Goal: Find contact information: Obtain details needed to contact an individual or organization

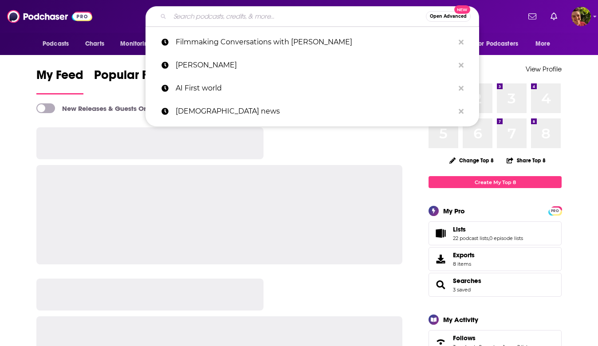
click at [316, 14] on input "Search podcasts, credits, & more..." at bounding box center [298, 16] width 256 height 14
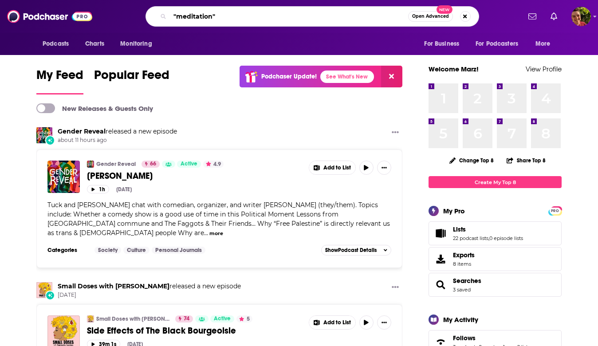
type input ""meditation""
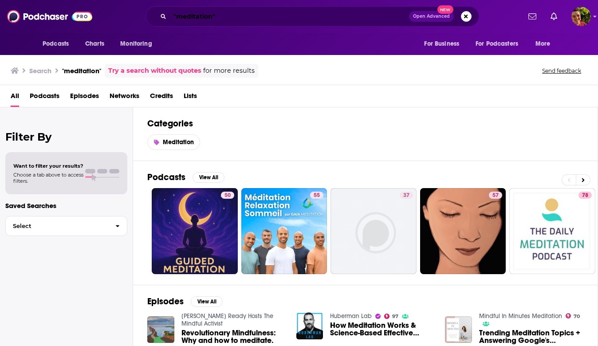
click at [212, 16] on input ""meditation"" at bounding box center [289, 16] width 239 height 14
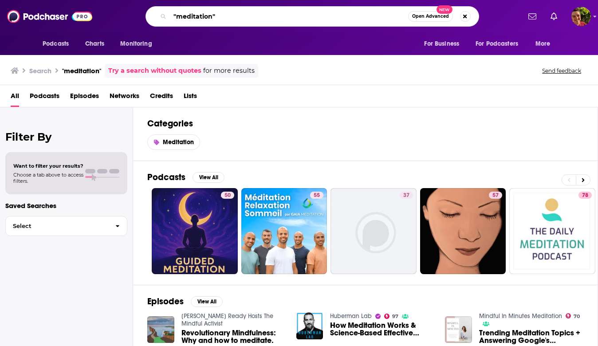
click at [212, 16] on input ""meditation"" at bounding box center [289, 16] width 238 height 14
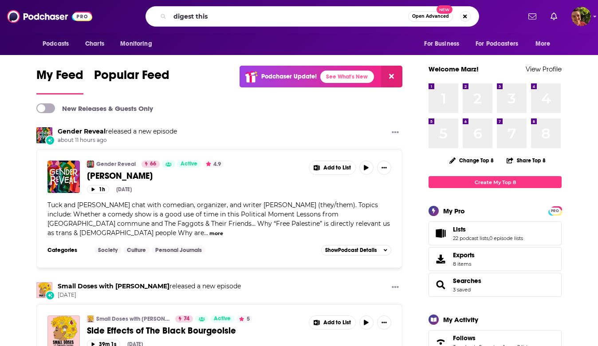
type input "digest this"
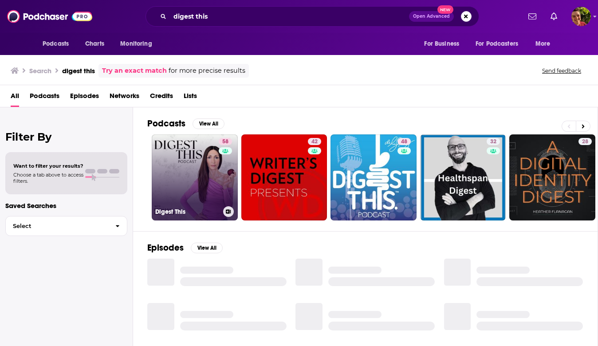
click at [207, 174] on link "58 Digest This" at bounding box center [195, 177] width 86 height 86
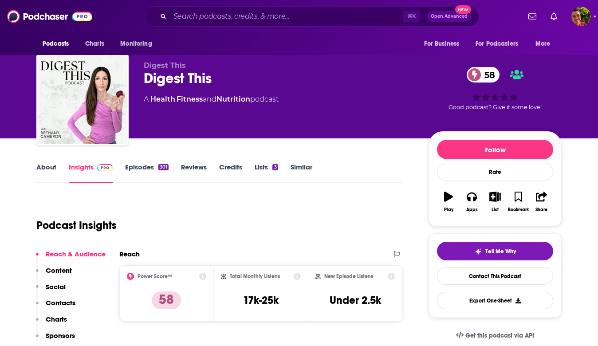
scroll to position [228, 0]
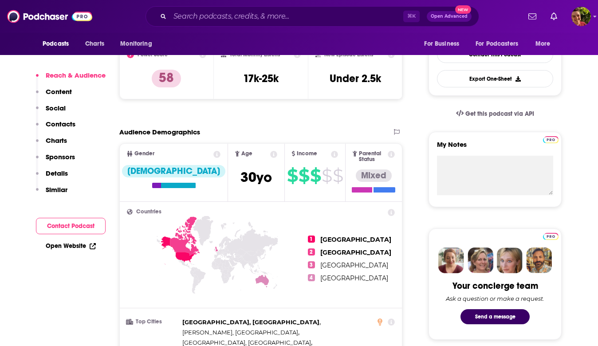
click at [73, 126] on p "Contacts" at bounding box center [61, 124] width 30 height 8
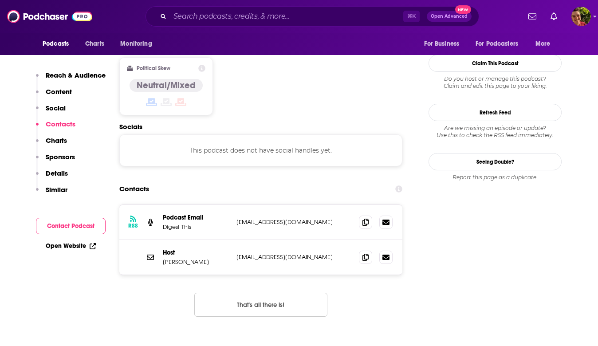
scroll to position [704, 0]
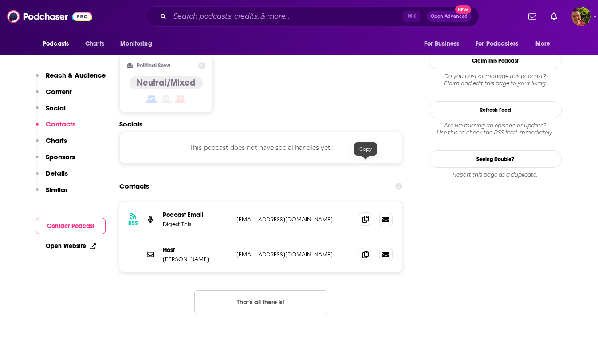
click at [366, 216] on icon at bounding box center [366, 219] width 6 height 7
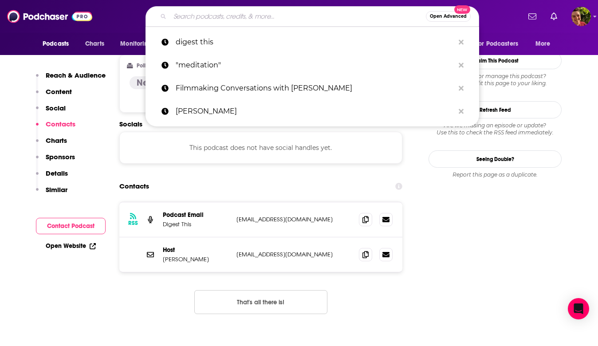
click at [259, 10] on input "Search podcasts, credits, & more..." at bounding box center [298, 16] width 256 height 14
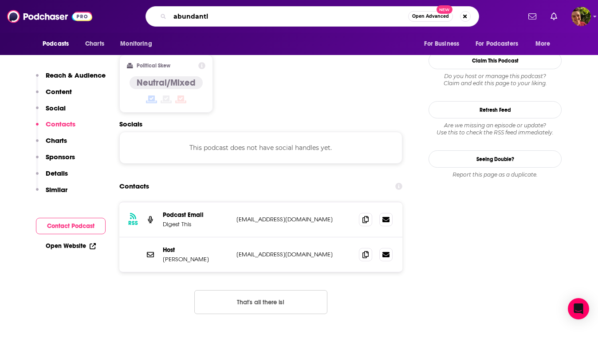
type input "abundantly"
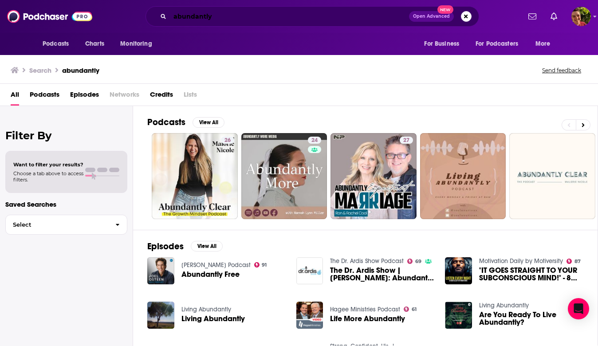
click at [279, 14] on input "abundantly" at bounding box center [289, 16] width 239 height 14
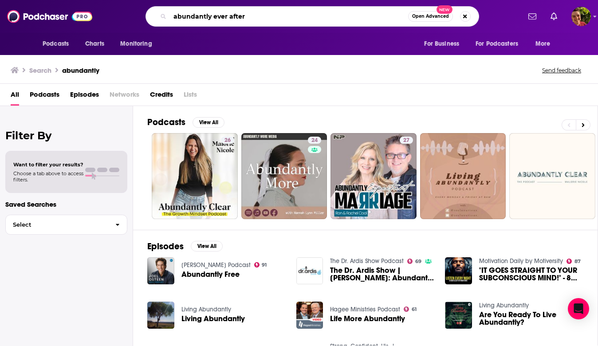
type input "abundantly ever after"
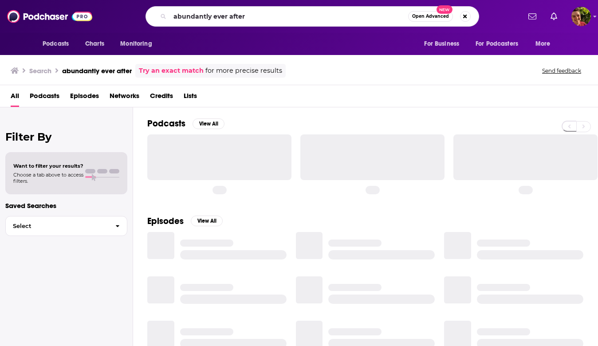
click at [216, 15] on input "abundantly ever after" at bounding box center [289, 16] width 238 height 14
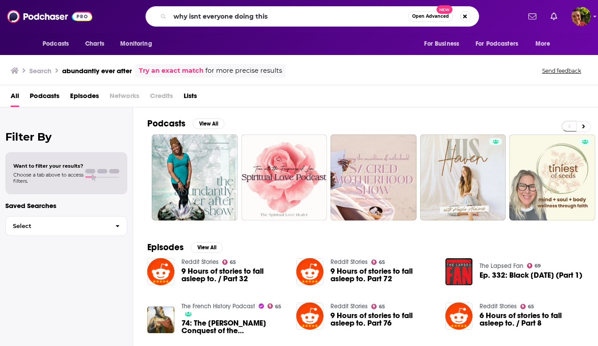
type input "why isnt everyone doing this"
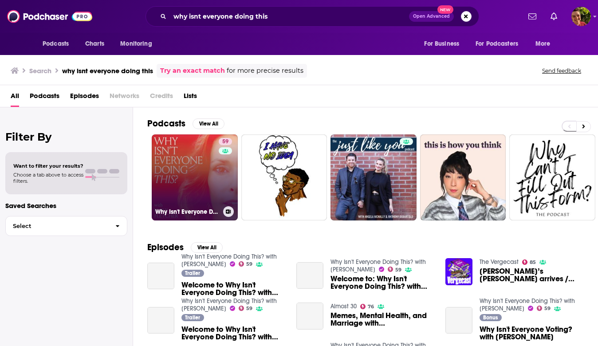
click at [196, 167] on link "59 Why Isn't Everyone Doing This? with Emily Fletcher" at bounding box center [195, 177] width 86 height 86
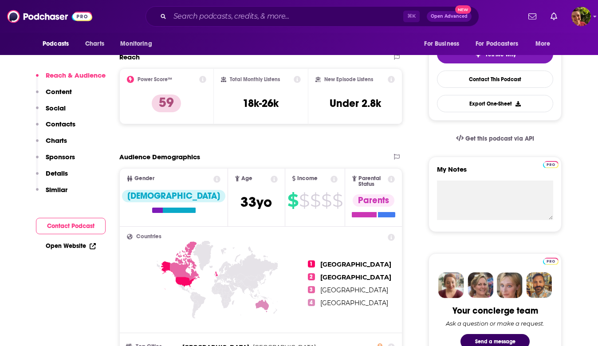
click at [70, 123] on p "Contacts" at bounding box center [61, 124] width 30 height 8
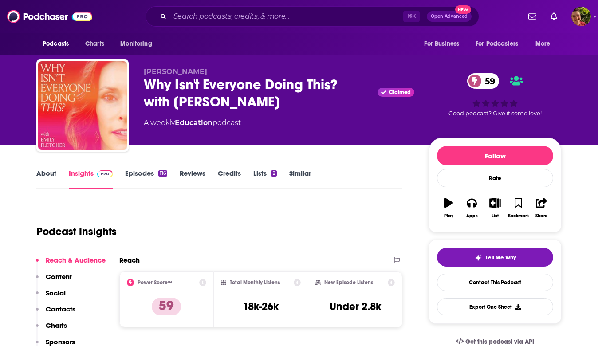
copy span "Emily Fletcher"
drag, startPoint x: 153, startPoint y: 69, endPoint x: 220, endPoint y: 72, distance: 67.1
click at [220, 72] on div "Emily Fletcher Why Isn't Everyone Doing This? with Emily Fletcher Claimed 59 A …" at bounding box center [298, 107] width 525 height 96
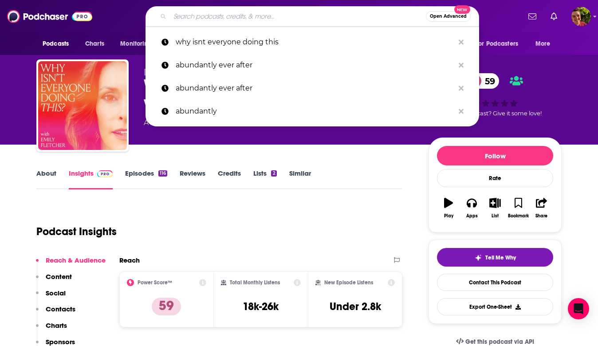
click at [199, 16] on input "Search podcasts, credits, & more..." at bounding box center [298, 16] width 256 height 14
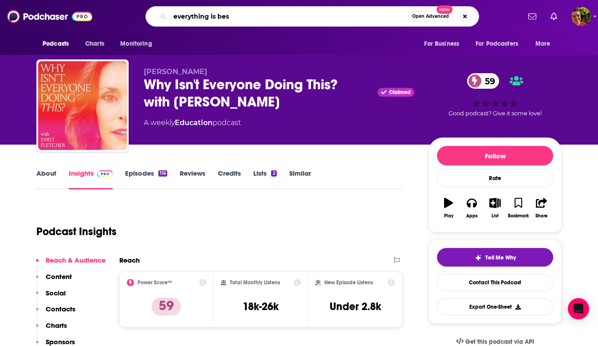
type input "everything is best"
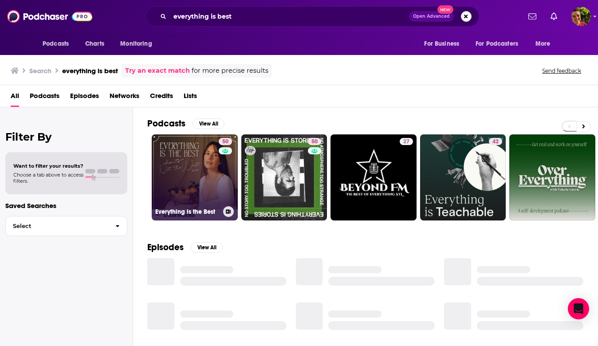
click at [201, 165] on link "50 Everything is the Best" at bounding box center [195, 177] width 86 height 86
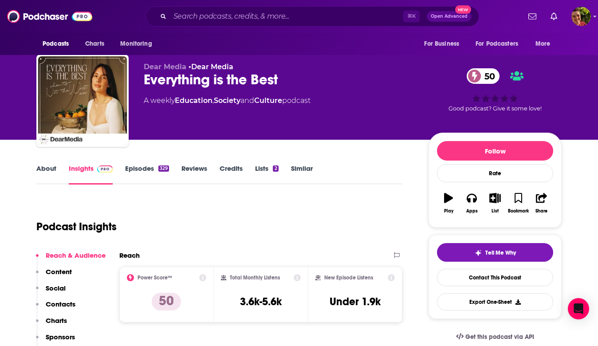
scroll to position [175, 0]
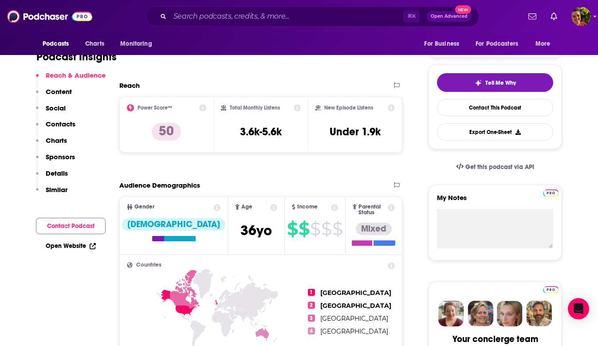
click at [66, 127] on p "Contacts" at bounding box center [61, 124] width 30 height 8
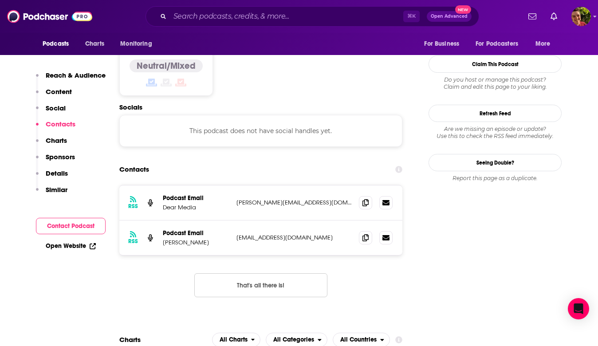
scroll to position [704, 0]
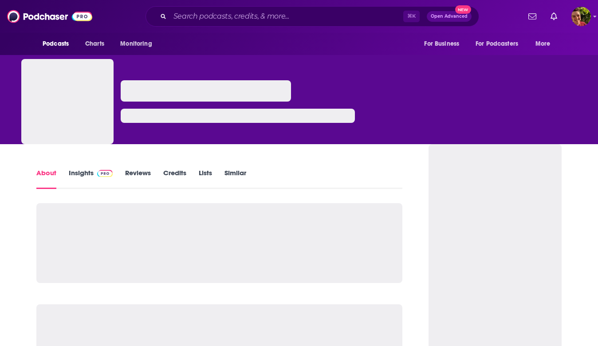
click at [198, 8] on div "⌘ K Open Advanced New" at bounding box center [313, 16] width 334 height 20
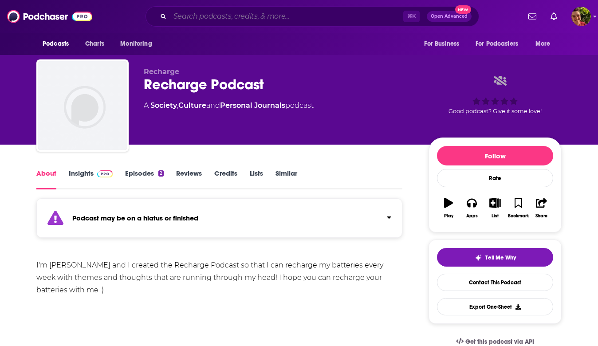
click at [198, 13] on input "Search podcasts, credits, & more..." at bounding box center [286, 16] width 233 height 14
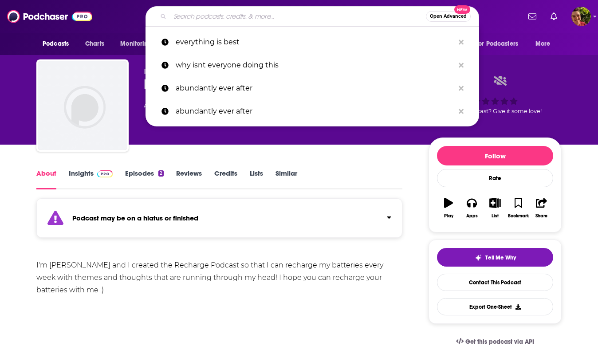
paste input "The Recharge Biomedical Podcast"
type input "The Recharge Biomedical Podcast"
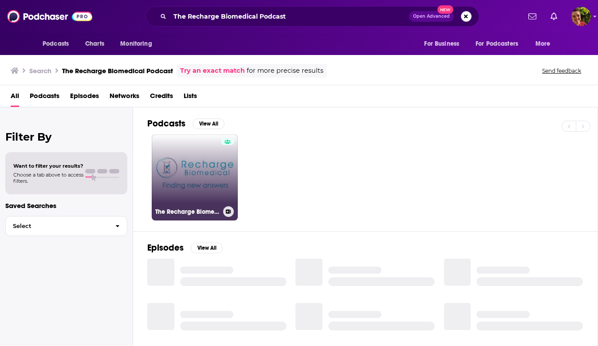
click at [190, 163] on link "The Recharge Biomedical Podcast" at bounding box center [195, 177] width 86 height 86
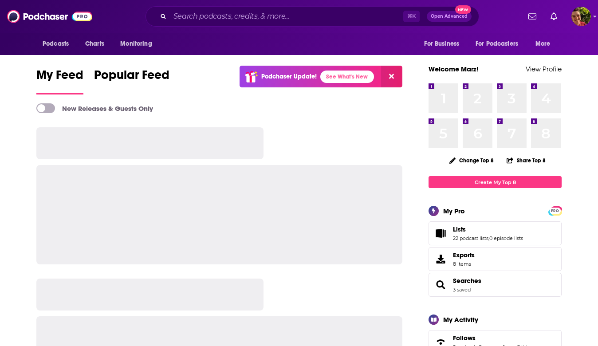
click at [270, 7] on div "⌘ K Open Advanced New" at bounding box center [313, 16] width 334 height 20
click at [269, 10] on input "Search podcasts, credits, & more..." at bounding box center [286, 16] width 233 height 14
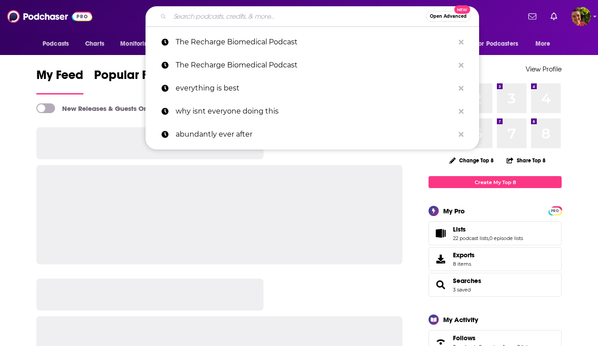
paste input "Brain Fit Podcast"
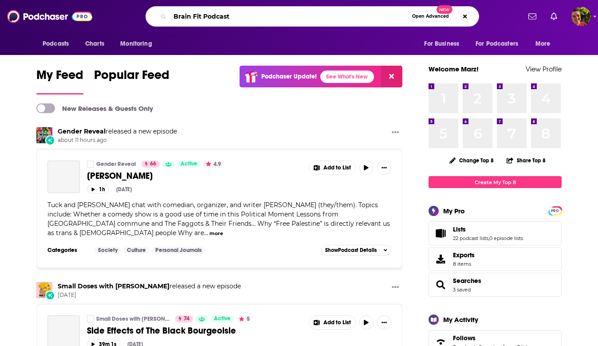
type input "Brain Fit Podcast"
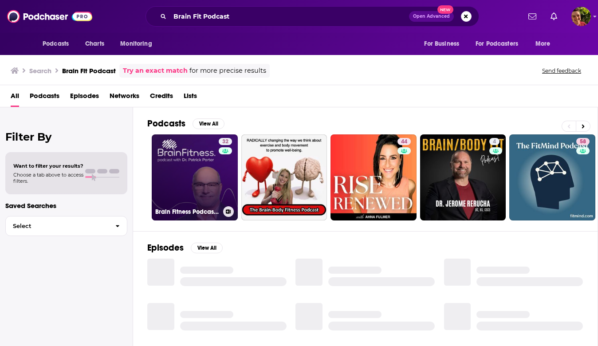
click at [196, 147] on link "32 Brain Fitness Podcast with Dr. Patrick Porter" at bounding box center [195, 177] width 86 height 86
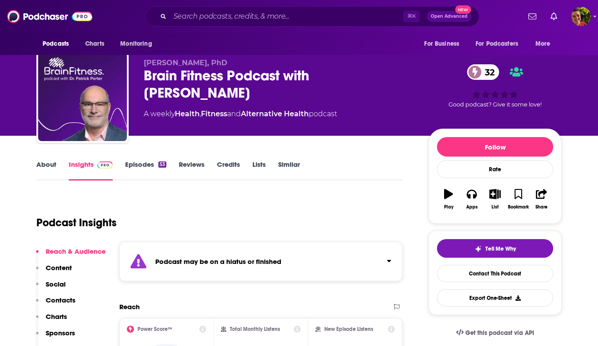
scroll to position [20, 0]
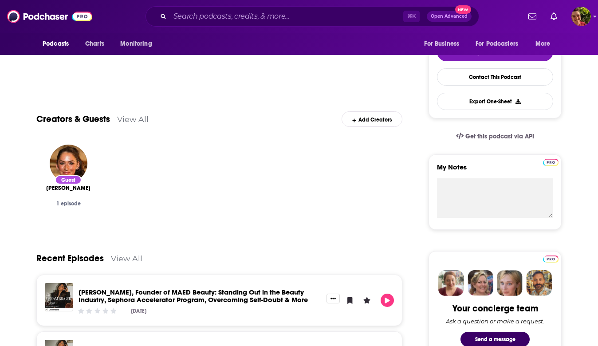
scroll to position [33, 0]
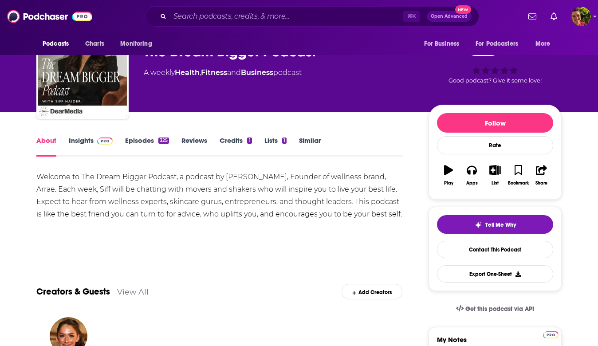
click at [84, 137] on link "Insights" at bounding box center [91, 146] width 44 height 20
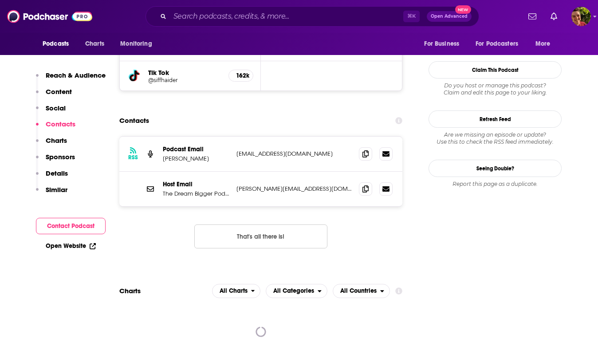
scroll to position [811, 0]
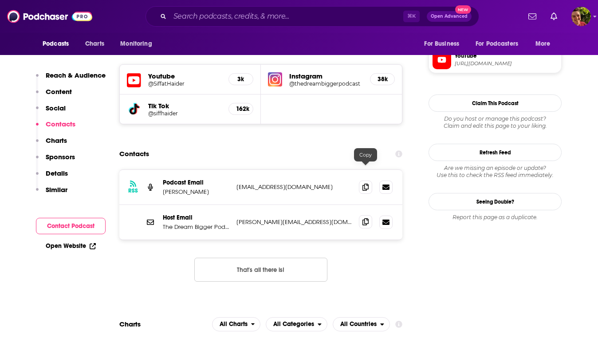
click at [367, 218] on icon at bounding box center [366, 221] width 6 height 7
click at [293, 16] on input "Search podcasts, credits, & more..." at bounding box center [286, 16] width 233 height 14
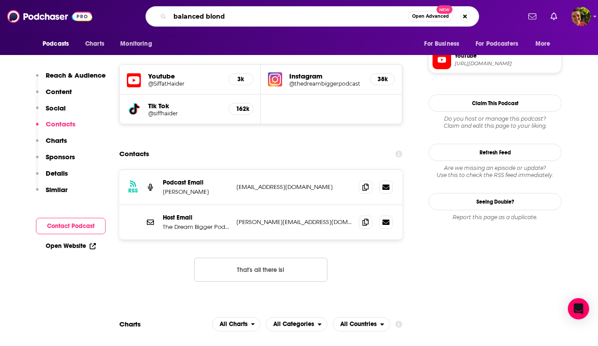
type input "balanced blonde"
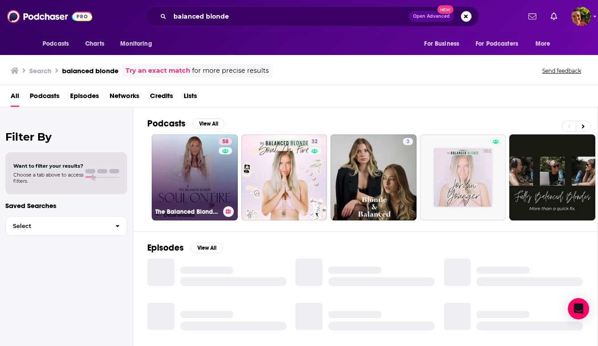
click at [179, 147] on link "58 The Balanced Blonde // Soul On Fire" at bounding box center [195, 177] width 86 height 86
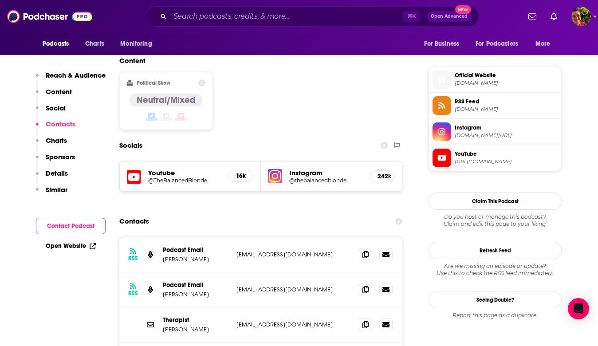
scroll to position [749, 0]
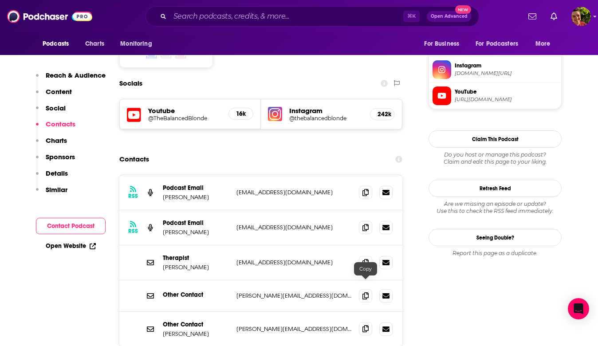
click at [367, 325] on icon at bounding box center [366, 328] width 6 height 7
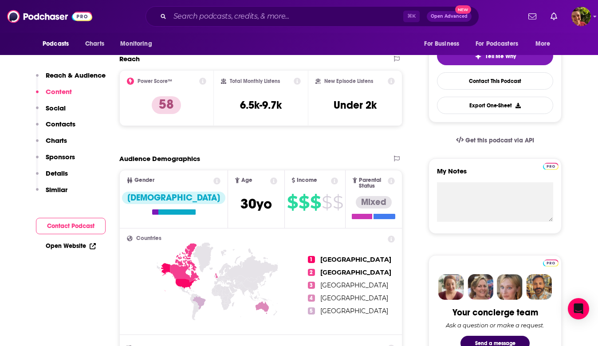
scroll to position [0, 0]
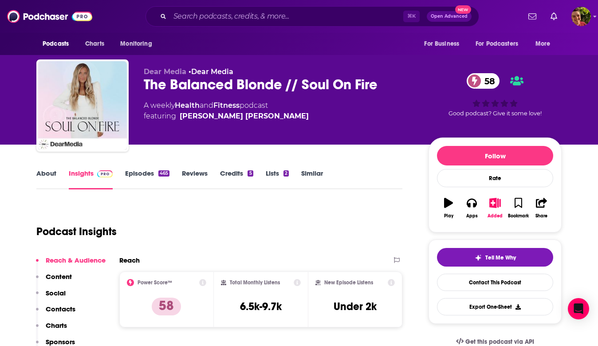
drag, startPoint x: 237, startPoint y: 124, endPoint x: 276, endPoint y: 119, distance: 39.9
click at [276, 119] on div "A weekly Health and Fitness podcast featuring Jordan Younger Albrecht" at bounding box center [279, 110] width 271 height 21
drag, startPoint x: 281, startPoint y: 119, endPoint x: 274, endPoint y: 119, distance: 6.7
click at [274, 119] on div "A weekly Health and Fitness podcast featuring Jordan Younger Albrecht" at bounding box center [279, 110] width 271 height 21
copy span "Jordan Younger Albrecht"
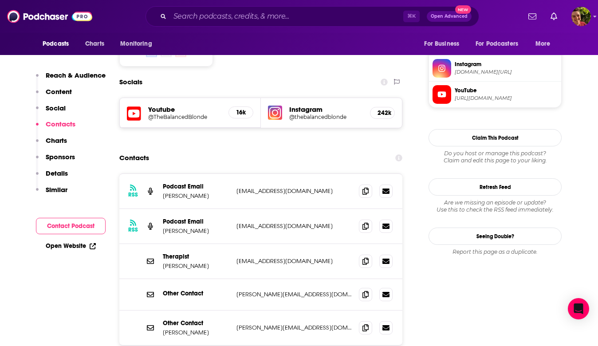
scroll to position [763, 0]
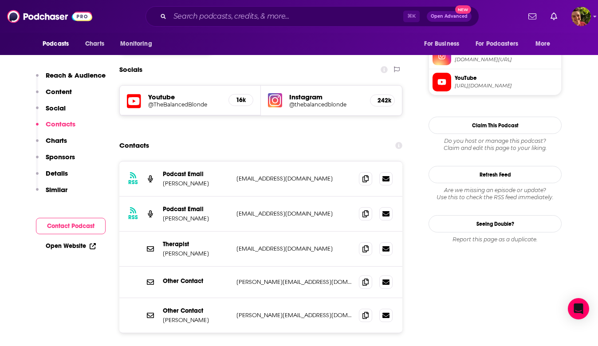
click at [373, 309] on div at bounding box center [376, 315] width 34 height 13
click at [369, 308] on span at bounding box center [365, 314] width 13 height 13
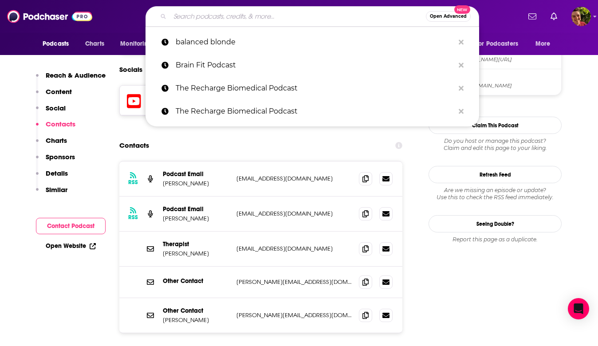
click at [307, 12] on input "Search podcasts, credits, & more..." at bounding box center [298, 16] width 256 height 14
type input "y"
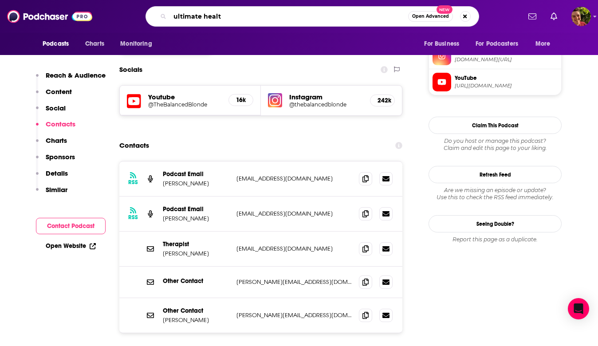
type input "ultimate health"
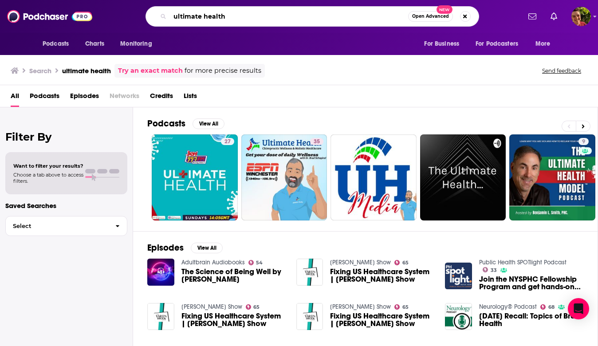
click at [270, 16] on input "ultimate health" at bounding box center [289, 16] width 238 height 14
click at [30, 98] on span "Podcasts" at bounding box center [45, 98] width 30 height 18
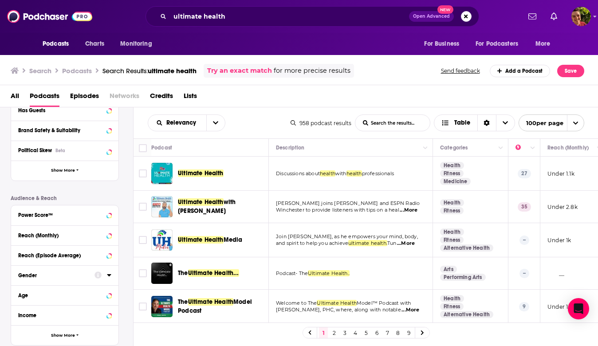
scroll to position [158, 0]
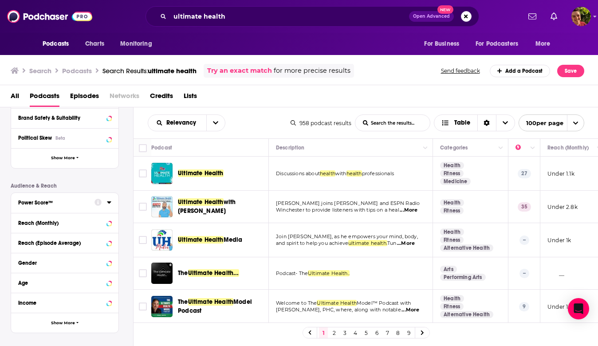
click at [56, 205] on div "Power Score™" at bounding box center [53, 203] width 71 height 6
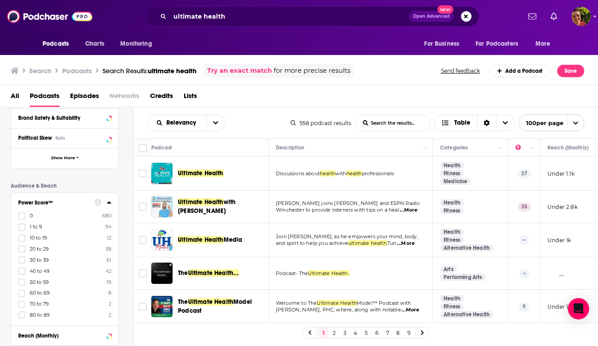
click at [41, 314] on span "80 to 89" at bounding box center [40, 315] width 20 height 6
click at [22, 318] on input "multiSelectOption-80-9" at bounding box center [22, 318] width 0 height 0
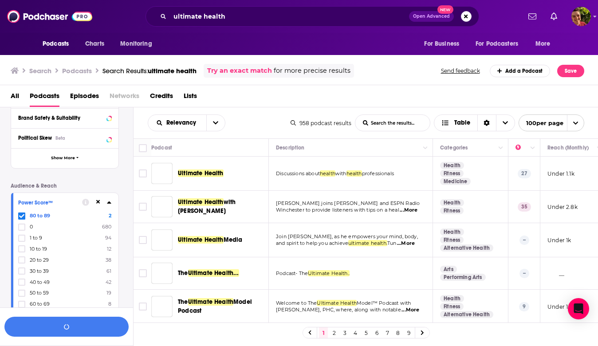
scroll to position [179, 0]
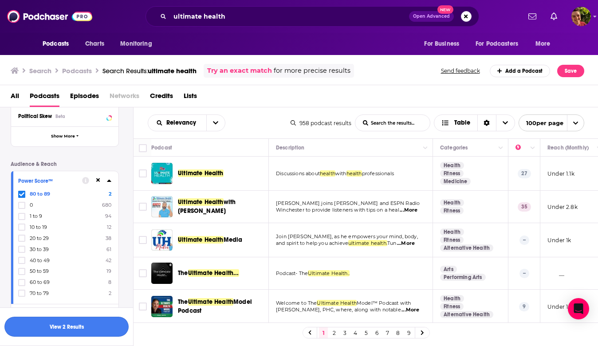
click at [67, 324] on button "View 2 Results" at bounding box center [66, 327] width 124 height 20
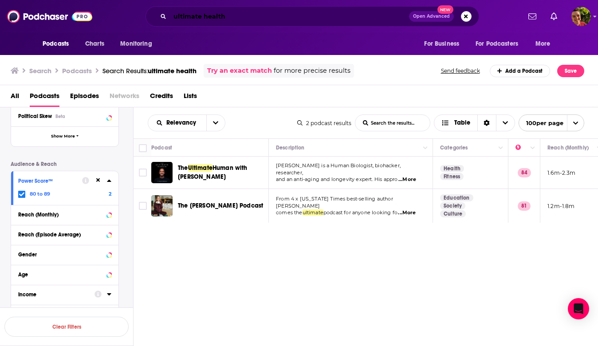
click at [234, 19] on input "ultimate health" at bounding box center [289, 16] width 239 height 14
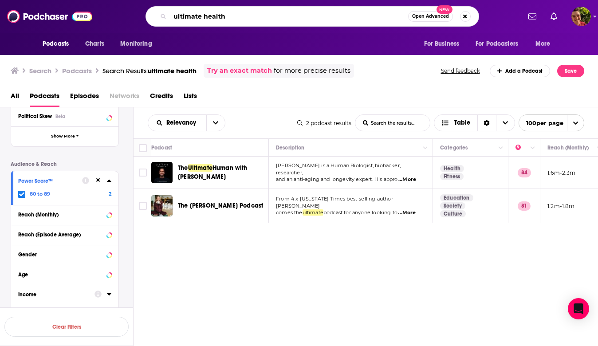
paste input "The Gratitudeology Podcast"
paste input "Search podcasts, credits, & more..."
type input "The Gratitudeology Podcast"
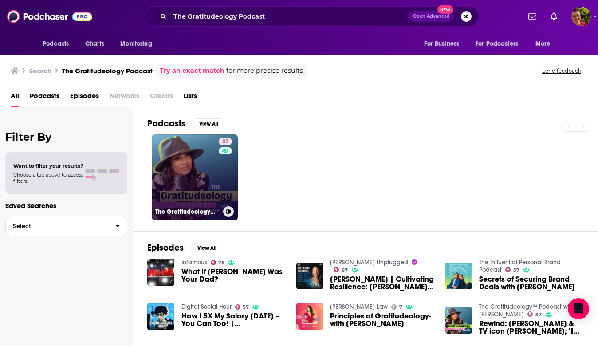
click at [222, 159] on div "37" at bounding box center [227, 172] width 16 height 68
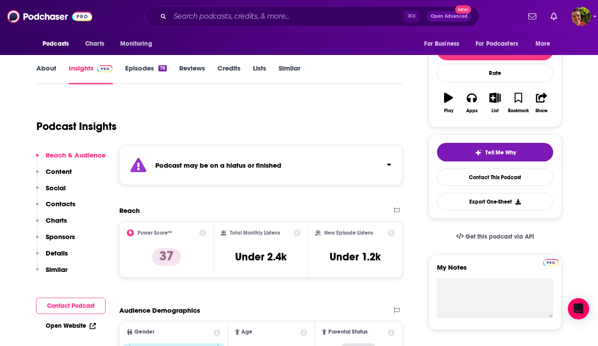
scroll to position [32, 0]
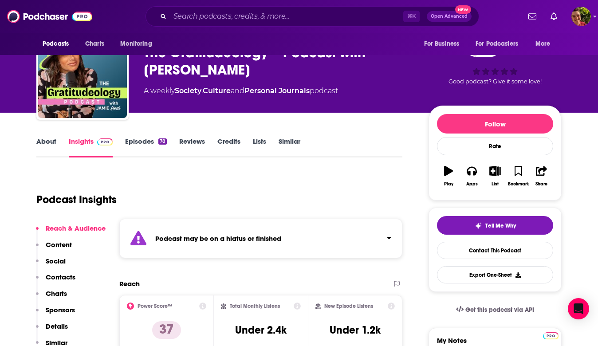
click at [139, 146] on link "Episodes 78" at bounding box center [146, 147] width 42 height 20
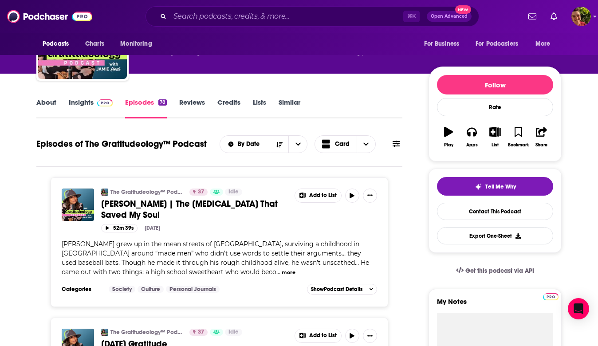
scroll to position [71, 0]
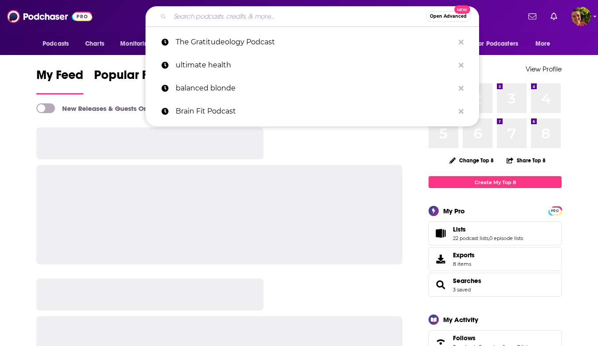
click at [205, 21] on input "Search podcasts, credits, & more..." at bounding box center [298, 16] width 256 height 14
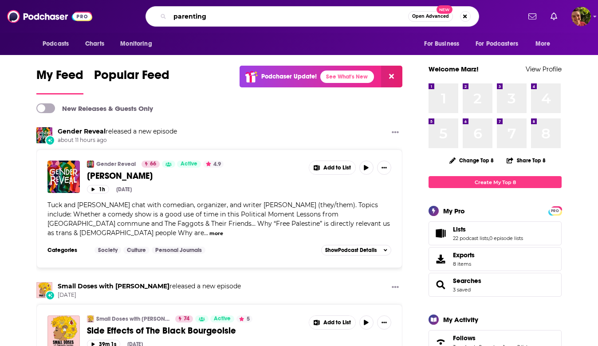
type input "parenting"
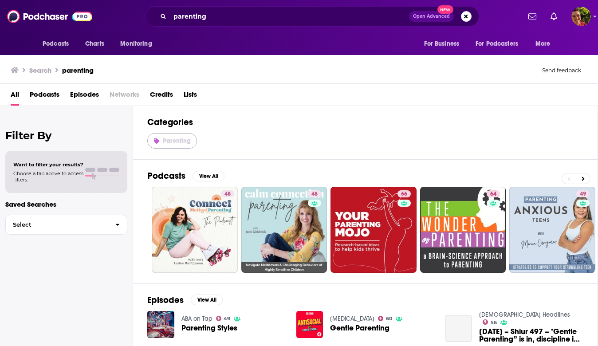
click at [177, 137] on span "Parenting" at bounding box center [177, 141] width 28 height 8
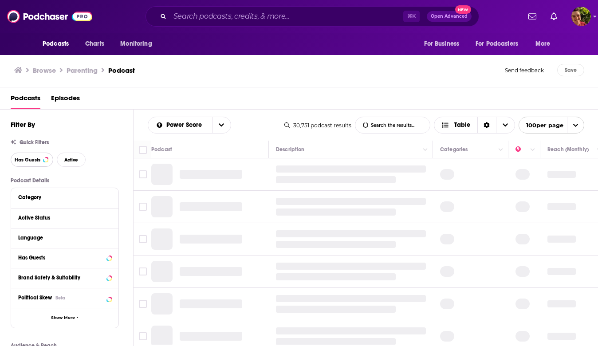
click at [41, 163] on button "Has Guests" at bounding box center [32, 160] width 43 height 14
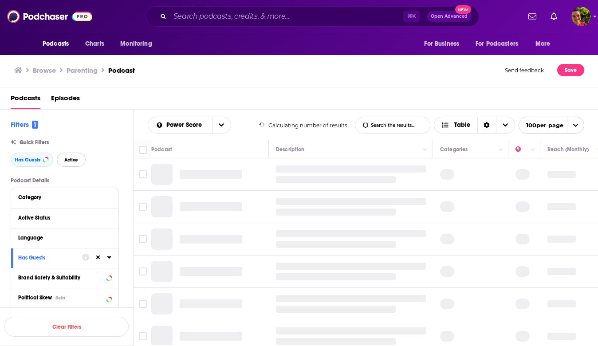
click at [71, 161] on span "Active" at bounding box center [71, 160] width 14 height 5
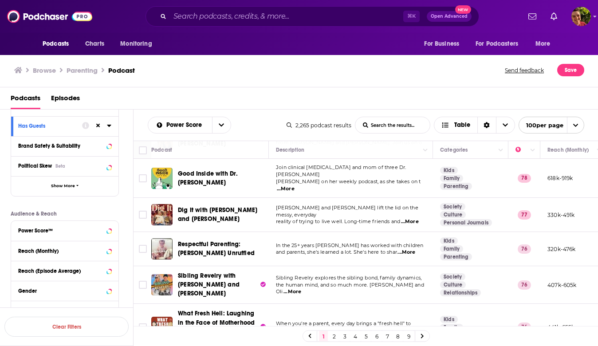
scroll to position [134, 0]
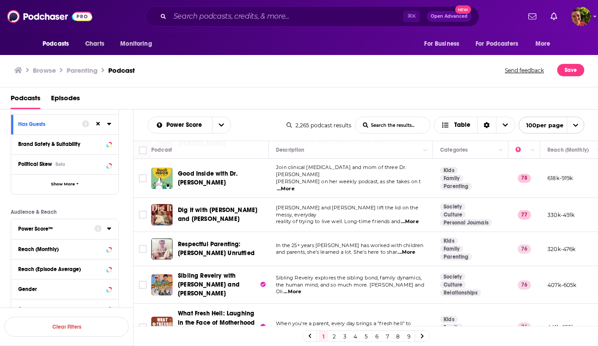
click at [80, 228] on div "Power Score™" at bounding box center [53, 229] width 71 height 6
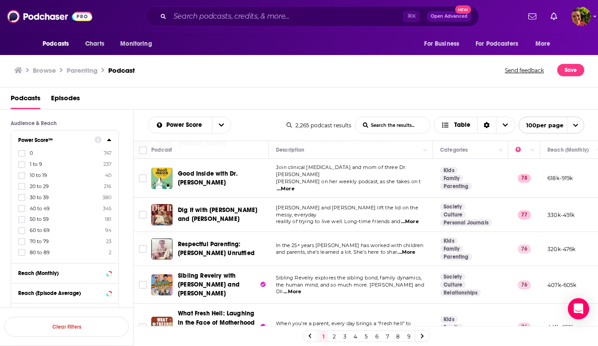
scroll to position [254, 0]
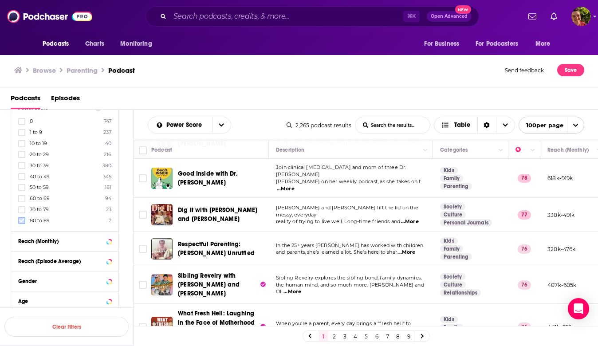
click at [21, 219] on icon at bounding box center [21, 220] width 5 height 5
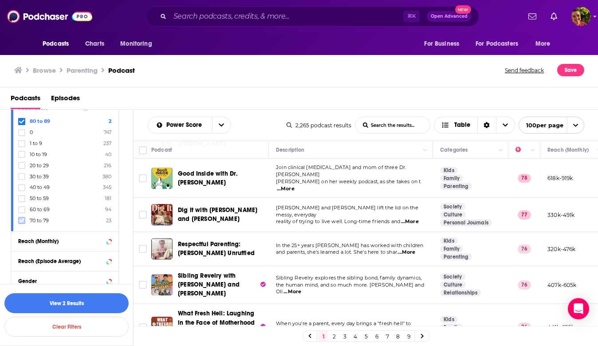
click at [22, 217] on label at bounding box center [21, 220] width 7 height 7
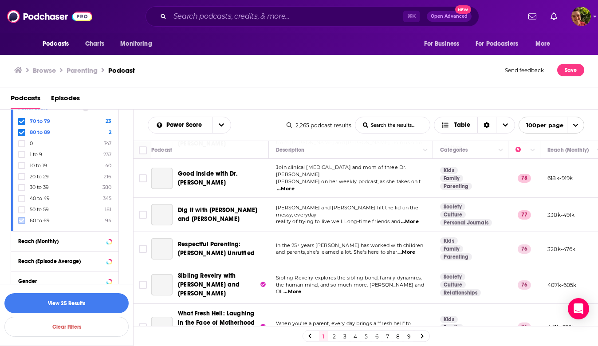
click at [22, 218] on icon at bounding box center [21, 220] width 5 height 5
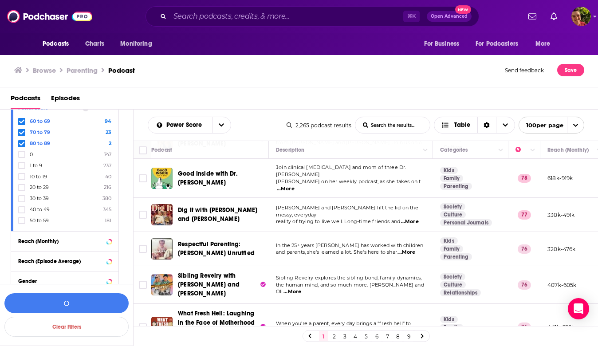
click at [22, 218] on icon at bounding box center [21, 220] width 5 height 5
click at [68, 308] on button "View 119 Results" at bounding box center [66, 303] width 124 height 20
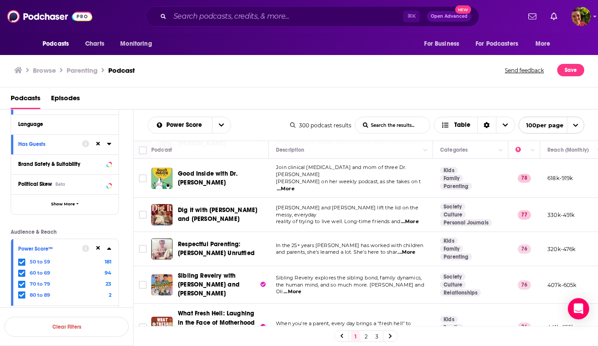
scroll to position [29, 0]
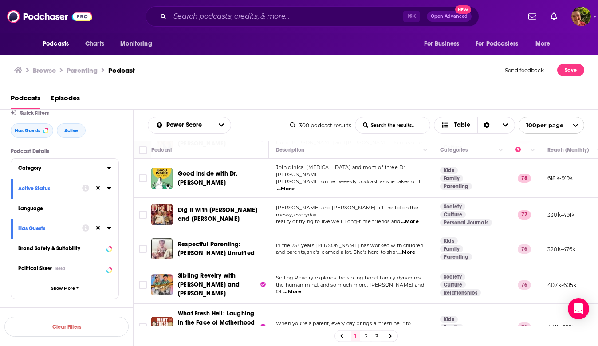
click at [53, 167] on div "Category" at bounding box center [59, 168] width 83 height 6
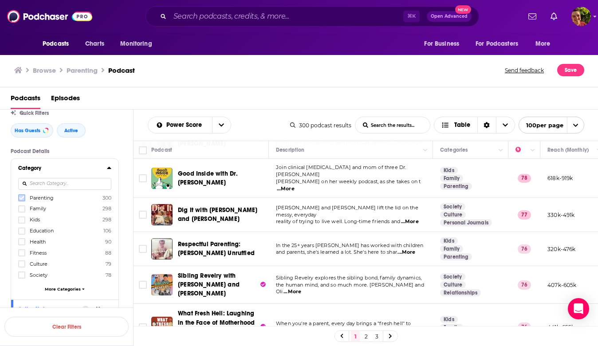
click at [20, 197] on icon at bounding box center [21, 197] width 5 height 5
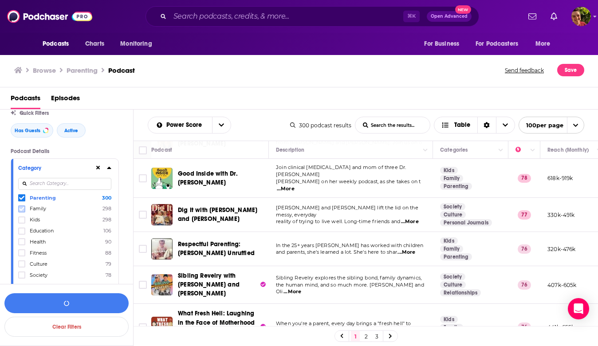
click at [22, 208] on icon at bounding box center [21, 208] width 5 height 5
click at [22, 221] on icon at bounding box center [21, 220] width 5 height 4
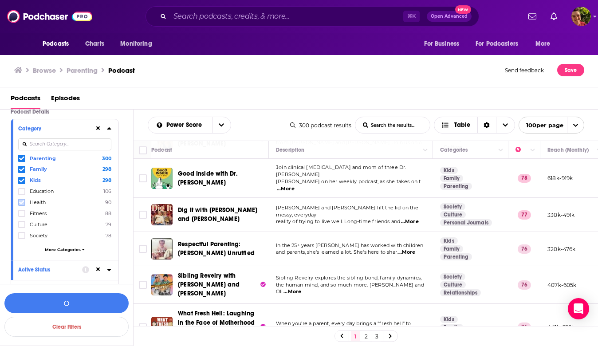
scroll to position [74, 0]
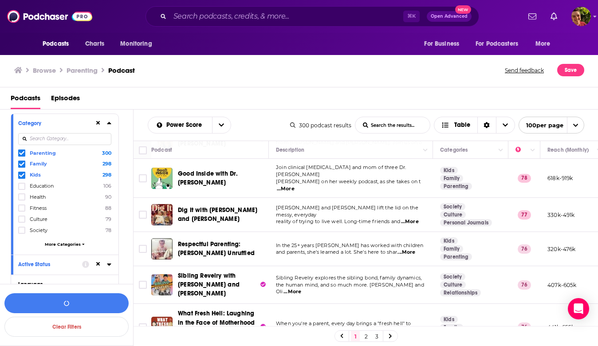
click at [40, 243] on button "More Categories" at bounding box center [64, 244] width 93 height 5
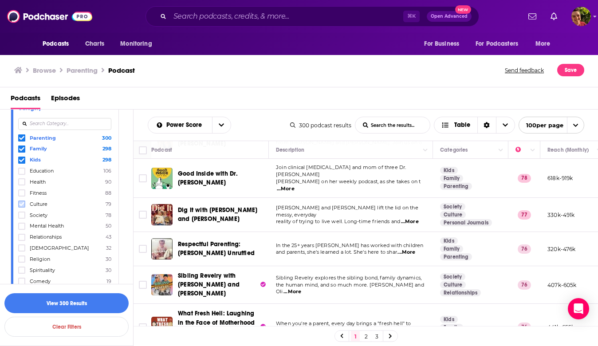
click at [20, 202] on icon at bounding box center [21, 203] width 5 height 5
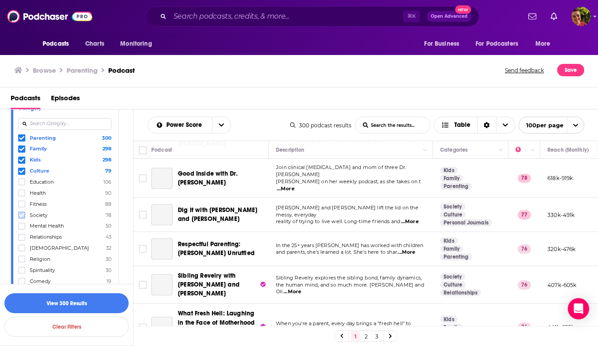
click at [21, 215] on icon at bounding box center [21, 215] width 5 height 4
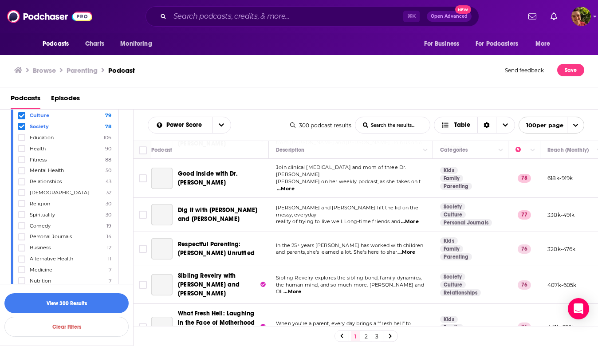
scroll to position [158, 0]
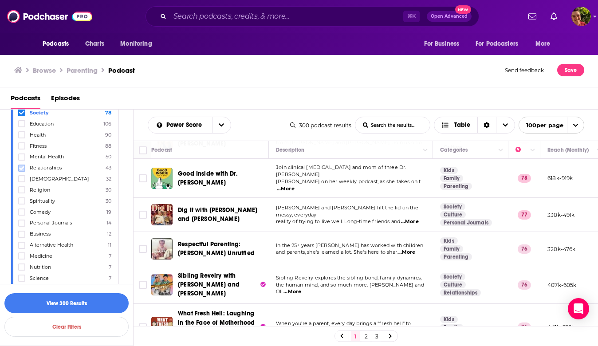
click at [23, 167] on icon at bounding box center [21, 168] width 5 height 5
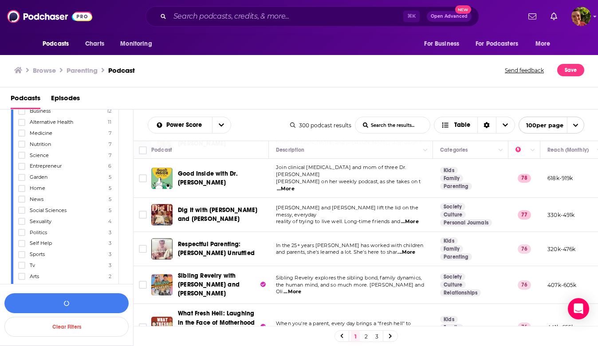
scroll to position [284, 0]
click at [21, 216] on icon at bounding box center [21, 218] width 5 height 5
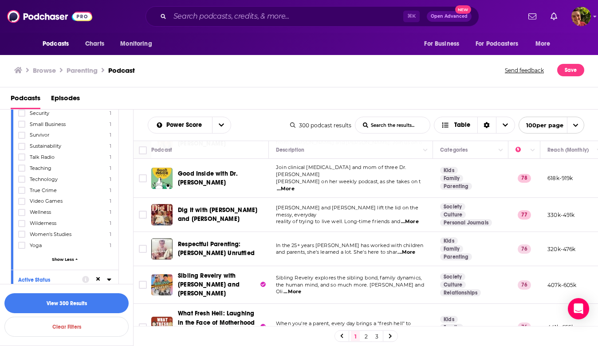
scroll to position [1094, 0]
click at [67, 300] on button "View 300 Results" at bounding box center [66, 303] width 124 height 20
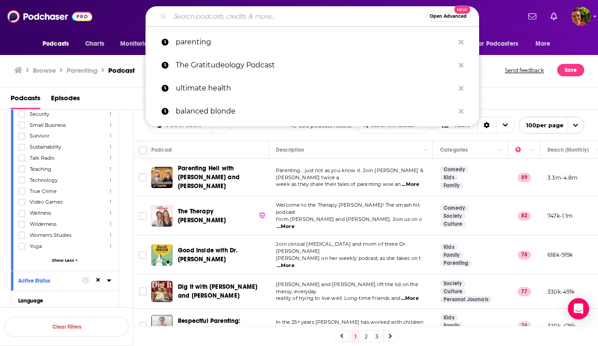
click at [334, 14] on input "Search podcasts, credits, & more..." at bounding box center [298, 16] width 256 height 14
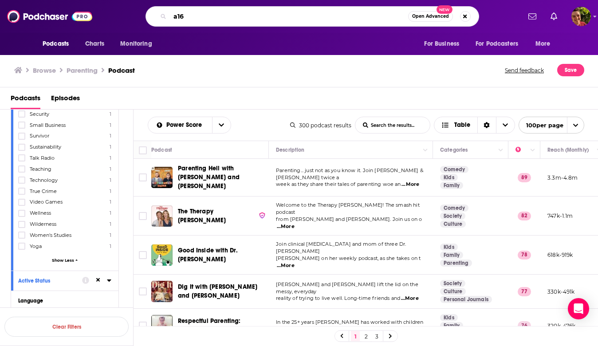
type input "a16"
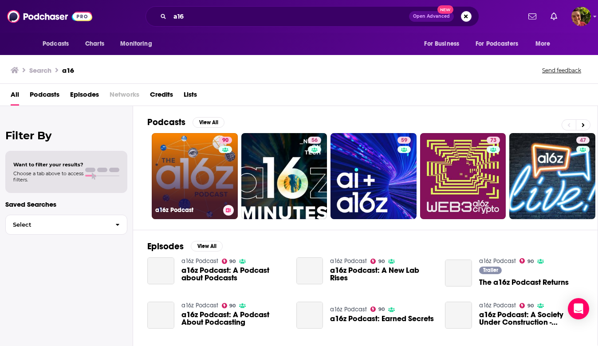
click at [168, 158] on link "90 a16z Podcast" at bounding box center [195, 176] width 86 height 86
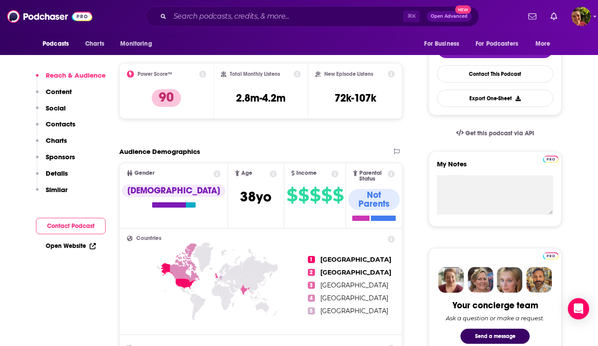
click at [71, 126] on p "Contacts" at bounding box center [61, 124] width 30 height 8
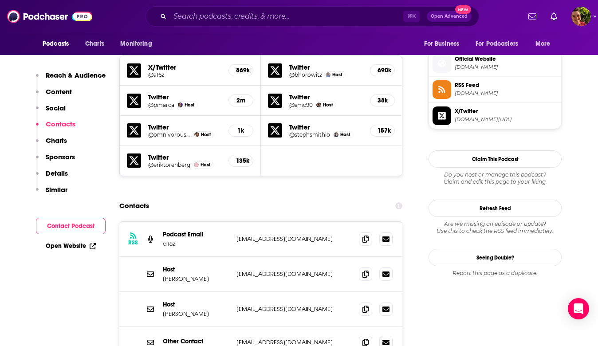
scroll to position [816, 0]
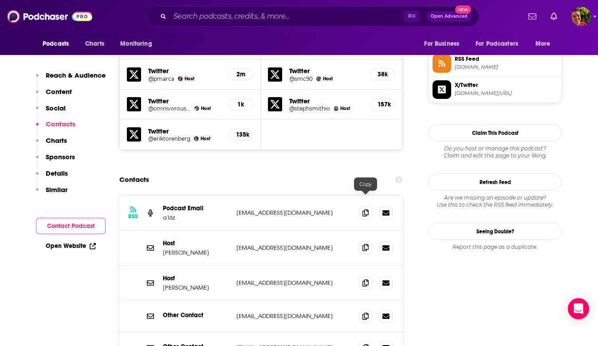
click at [367, 244] on icon at bounding box center [366, 247] width 6 height 7
click at [310, 16] on input "Search podcasts, credits, & more..." at bounding box center [286, 16] width 233 height 14
paste input "Aspire with [PERSON_NAME]"
type input "Aspire with [PERSON_NAME]"
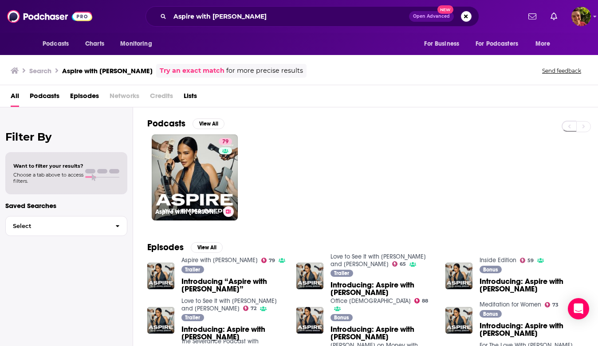
click at [211, 167] on link "79 Aspire with [PERSON_NAME]" at bounding box center [195, 177] width 86 height 86
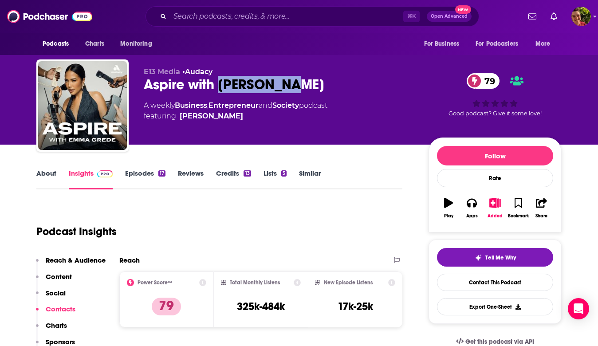
drag, startPoint x: 318, startPoint y: 88, endPoint x: 218, endPoint y: 89, distance: 99.9
click at [218, 89] on div "Aspire with [PERSON_NAME] 79" at bounding box center [279, 84] width 271 height 17
copy h2 "[PERSON_NAME]"
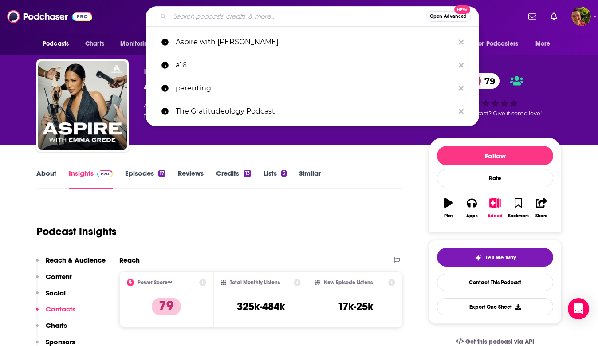
click at [288, 20] on input "Search podcasts, credits, & more..." at bounding box center [298, 16] width 256 height 14
paste input "TBPN"
type input "TBPN"
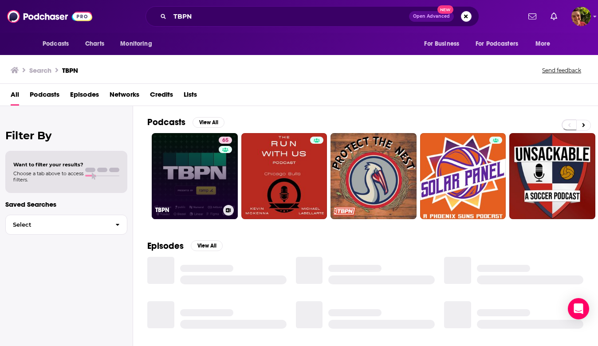
click at [201, 162] on link "65 TBPN" at bounding box center [195, 176] width 86 height 86
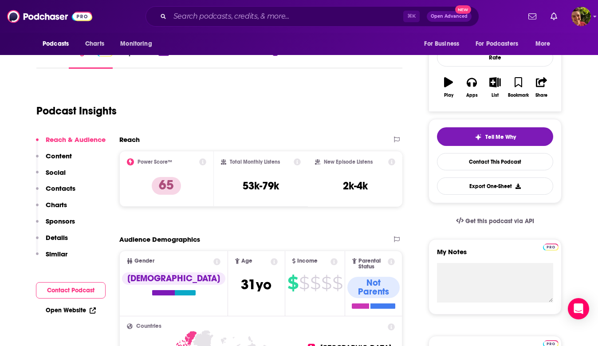
click at [71, 188] on p "Contacts" at bounding box center [61, 188] width 30 height 8
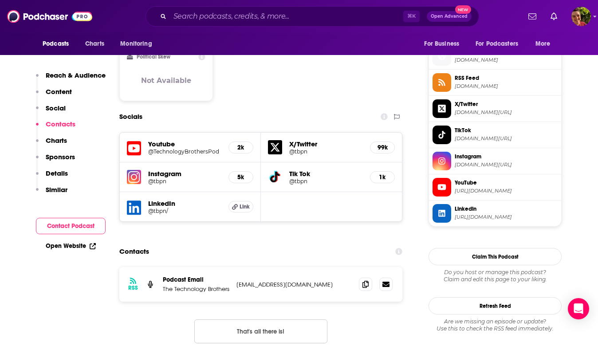
scroll to position [778, 0]
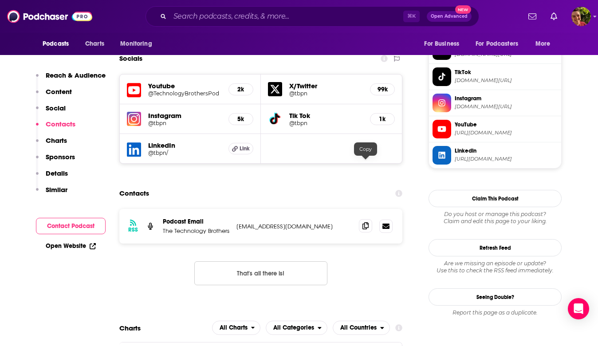
click at [363, 222] on icon at bounding box center [366, 225] width 6 height 7
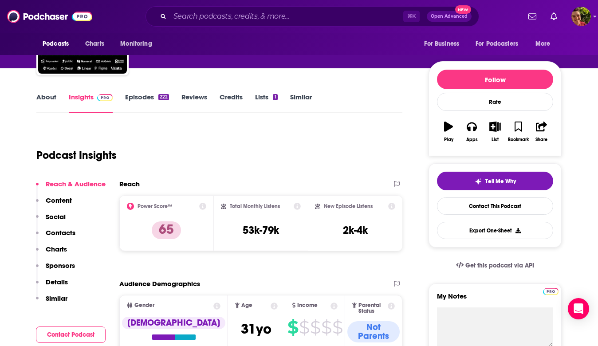
scroll to position [0, 0]
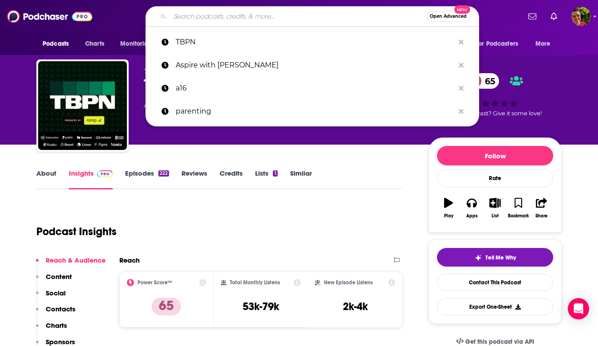
click at [277, 21] on input "Search podcasts, credits, & more..." at bounding box center [298, 16] width 256 height 14
paste input "The Indicator from Planet Money"
type input "The Indicator from Planet Money"
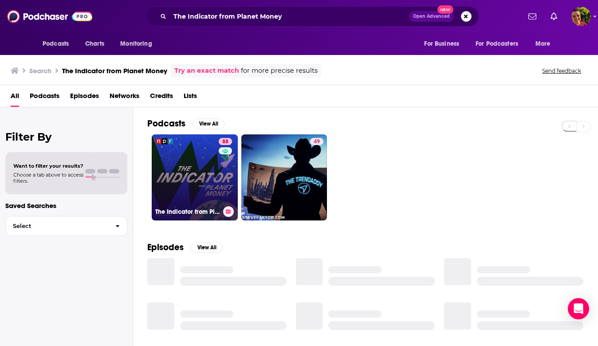
click at [203, 182] on link "88 The Indicator from Planet Money" at bounding box center [195, 177] width 86 height 86
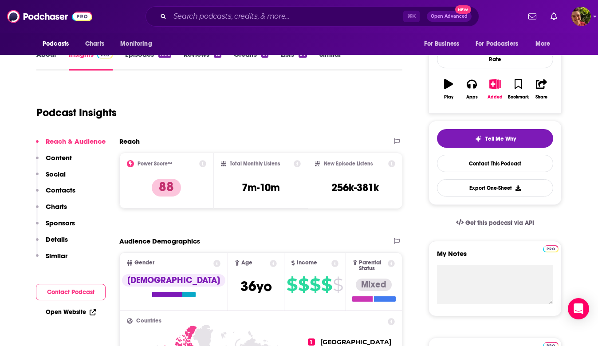
scroll to position [126, 0]
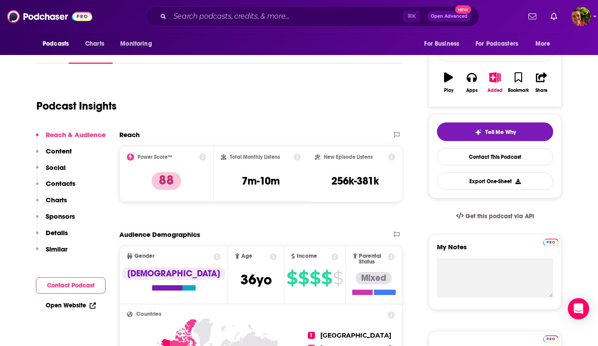
click at [64, 184] on p "Contacts" at bounding box center [61, 183] width 30 height 8
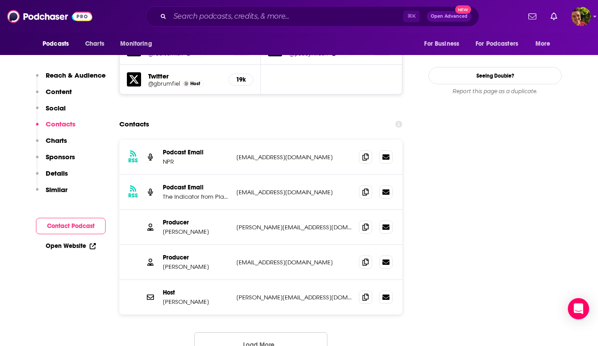
scroll to position [953, 0]
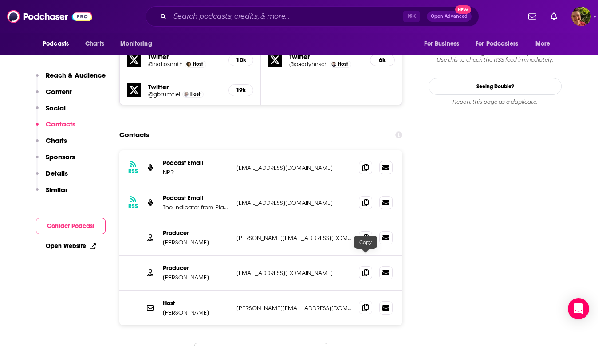
click at [364, 304] on icon at bounding box center [366, 307] width 6 height 7
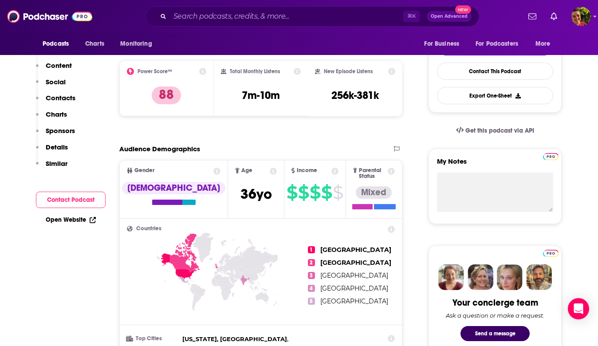
scroll to position [0, 0]
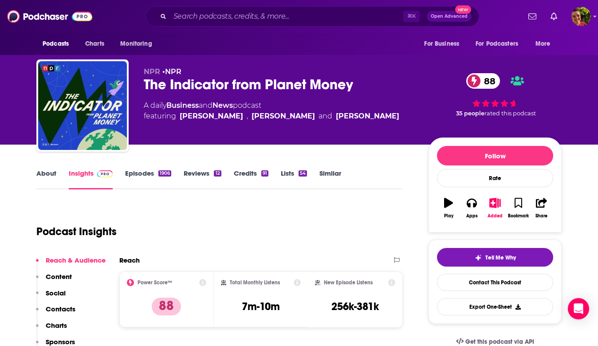
click at [304, 8] on div "⌘ K Open Advanced New" at bounding box center [313, 16] width 334 height 20
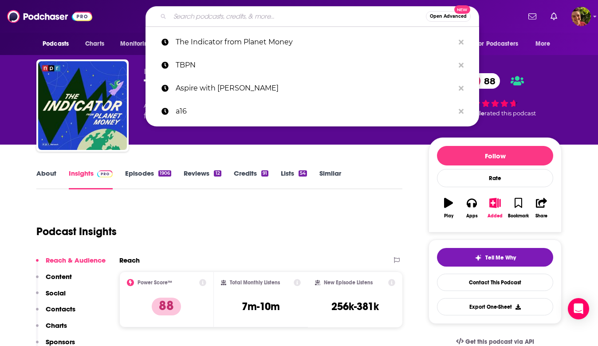
click at [300, 12] on input "Search podcasts, credits, & more..." at bounding box center [298, 16] width 256 height 14
paste input "StartUp Diary"
type input "StartUp Diary"
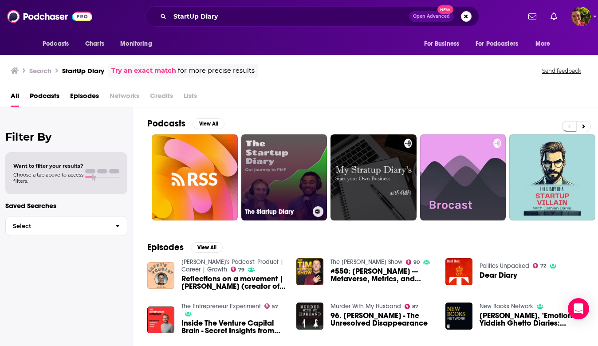
click at [279, 152] on link "The Startup Diary" at bounding box center [284, 177] width 86 height 86
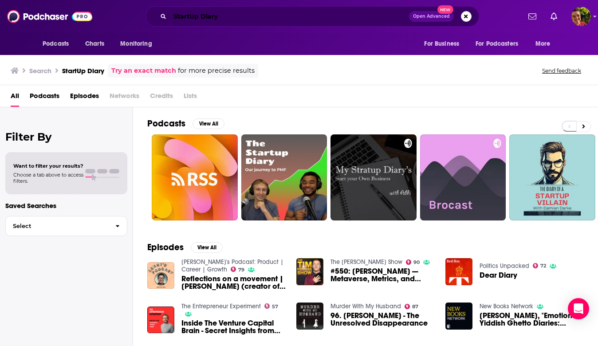
click at [300, 19] on input "StartUp Diary" at bounding box center [289, 16] width 239 height 14
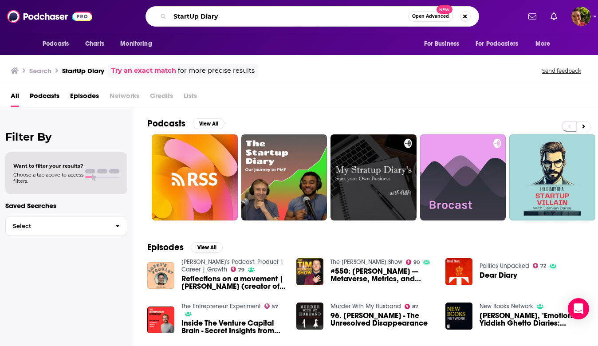
paste input "Inclusion and Marketing"
type input "Inclusion and Marketing"
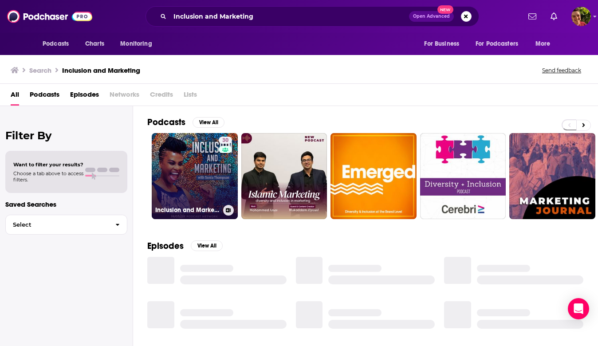
click at [202, 180] on link "30 Inclusion and Marketing" at bounding box center [195, 176] width 86 height 86
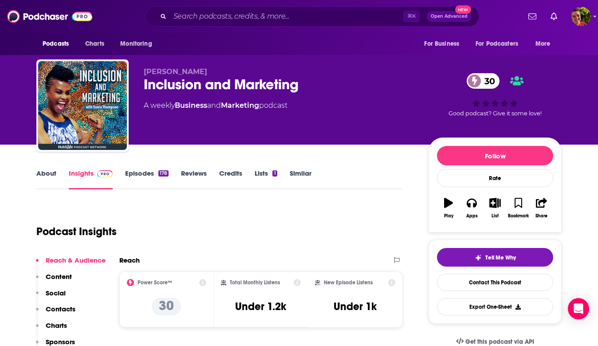
click at [198, 78] on div "Inclusion and Marketing 30" at bounding box center [279, 84] width 271 height 17
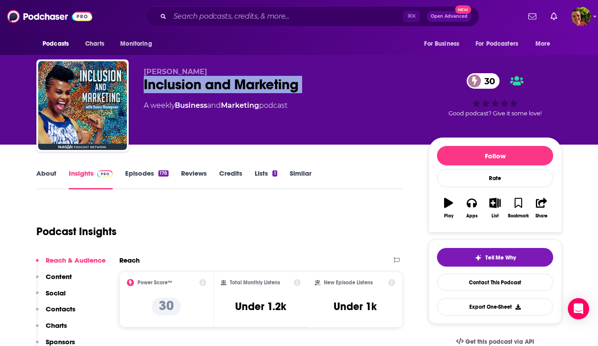
copy div "Inclusion and Marketing 30"
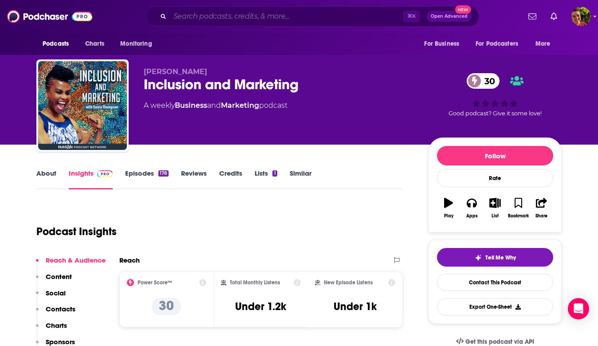
click at [323, 13] on input "Search podcasts, credits, & more..." at bounding box center [286, 16] width 233 height 14
paste input "Good Data, Better Marketing"
type input "Good Data, Better Marketing"
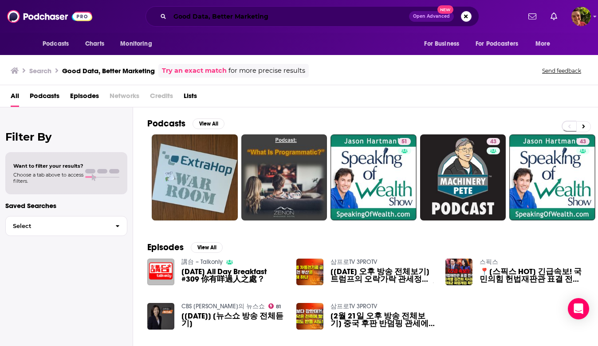
click at [275, 17] on input "Good Data, Better Marketing" at bounding box center [289, 16] width 239 height 14
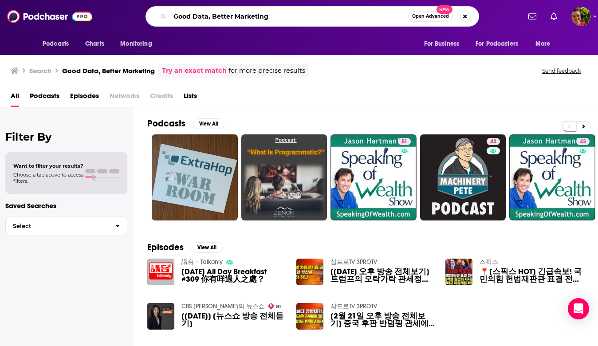
click at [274, 18] on input "Good Data, Better Marketing" at bounding box center [289, 16] width 238 height 14
paste input "Duct Tape"
type input "Duct Tape Marketing"
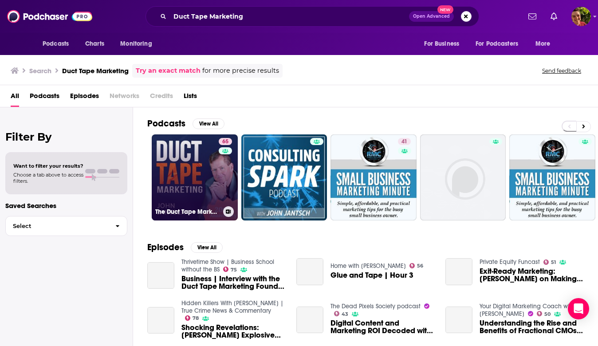
click at [202, 171] on link "65 The Duct Tape Marketing Podcast" at bounding box center [195, 177] width 86 height 86
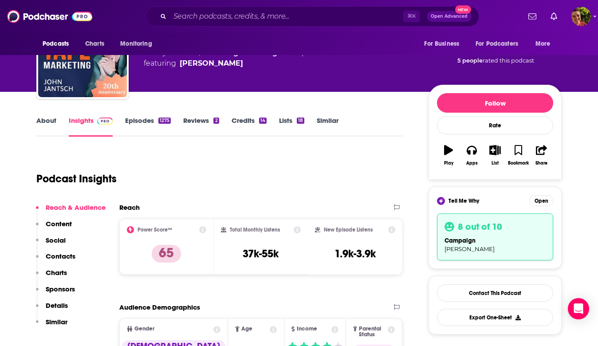
click at [67, 261] on button "Contacts" at bounding box center [56, 260] width 40 height 16
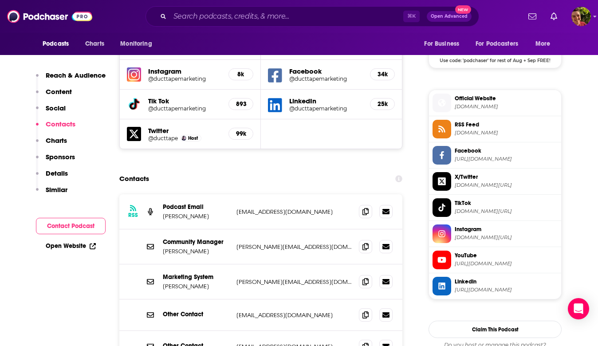
scroll to position [812, 0]
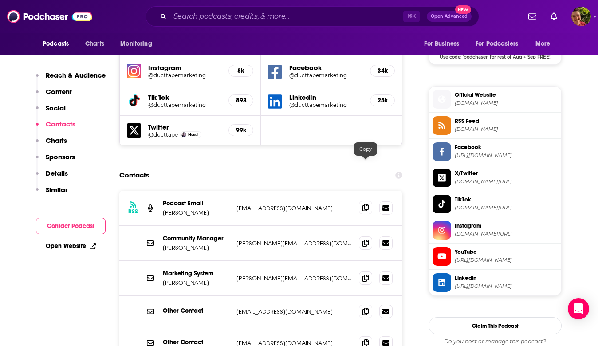
click at [364, 204] on icon at bounding box center [366, 207] width 6 height 7
click at [306, 16] on input "Search podcasts, credits, & more..." at bounding box center [286, 16] width 233 height 14
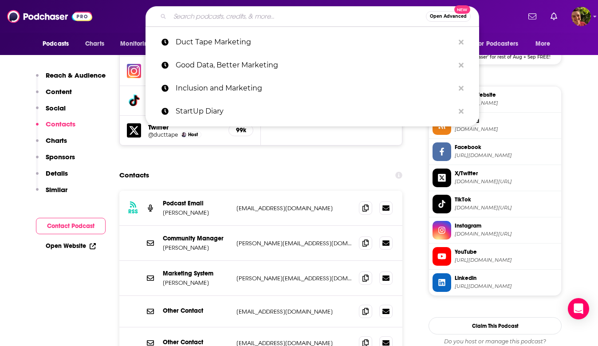
paste input "The Marketing Companion"
type input "The Marketing Companion"
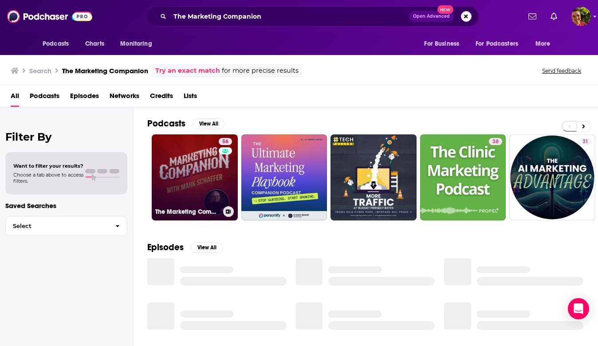
click at [196, 180] on link "56 The Marketing Companion" at bounding box center [195, 177] width 86 height 86
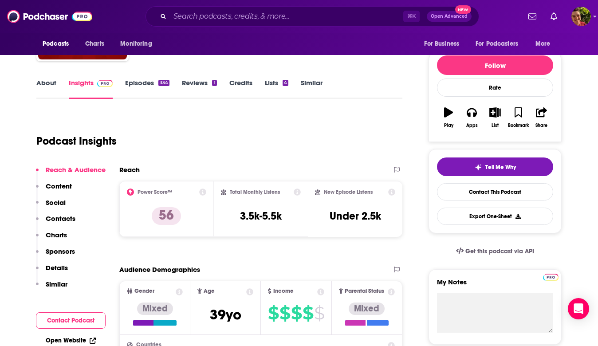
click at [66, 218] on p "Contacts" at bounding box center [61, 218] width 30 height 8
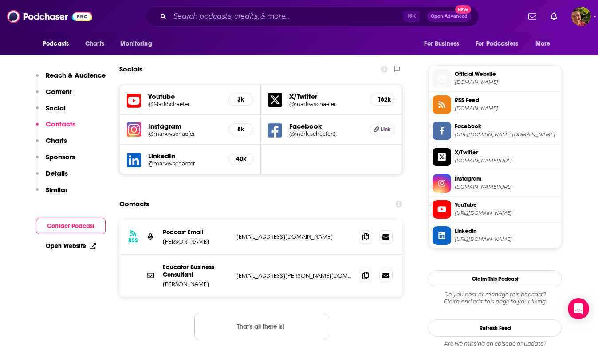
scroll to position [802, 0]
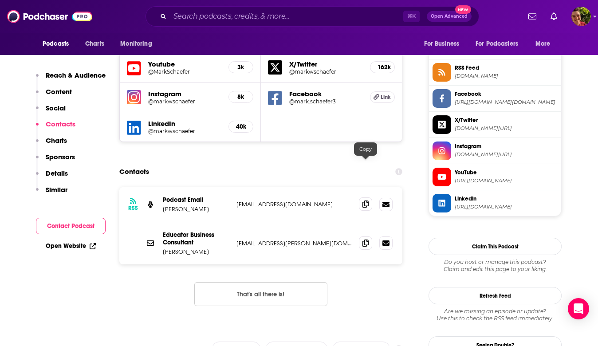
click at [364, 201] on icon at bounding box center [366, 204] width 6 height 7
click at [362, 236] on span at bounding box center [365, 242] width 13 height 13
click at [279, 7] on div "⌘ K Open Advanced New" at bounding box center [313, 16] width 334 height 20
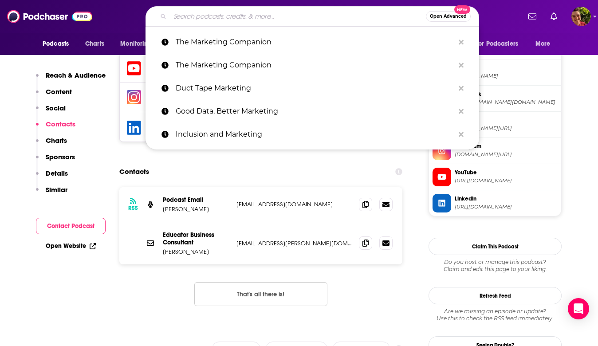
click at [269, 22] on input "Search podcasts, credits, & more..." at bounding box center [298, 16] width 256 height 14
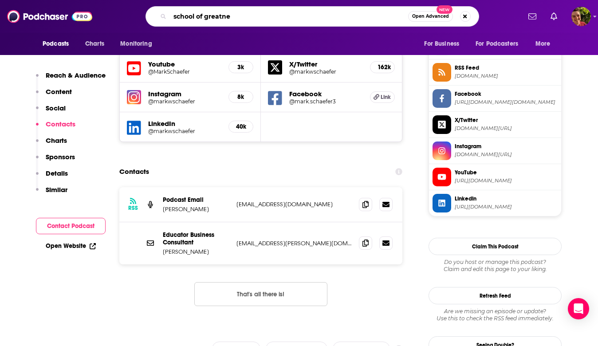
type input "school of greatnes"
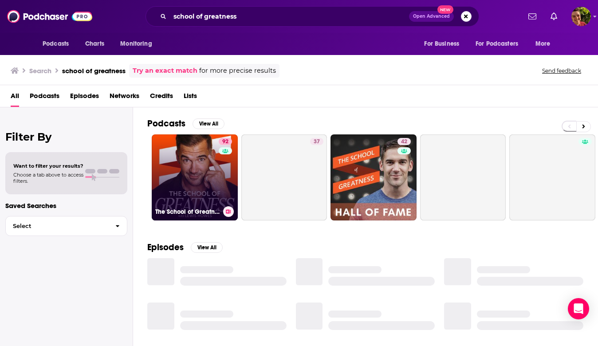
click at [168, 163] on link "92 The School of Greatness" at bounding box center [195, 177] width 86 height 86
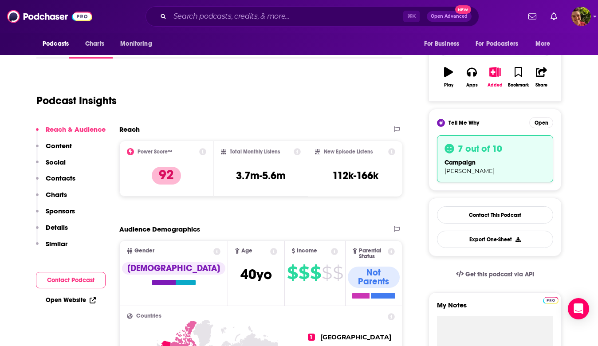
click at [71, 177] on p "Contacts" at bounding box center [61, 178] width 30 height 8
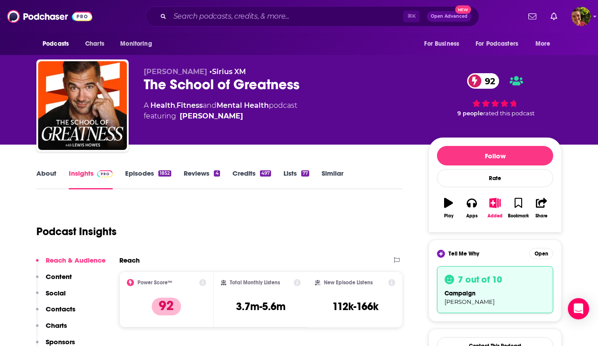
drag, startPoint x: 268, startPoint y: 118, endPoint x: 227, endPoint y: 119, distance: 40.8
click at [227, 119] on span "featuring [PERSON_NAME]" at bounding box center [221, 116] width 154 height 11
copy span "[PERSON_NAME]"
click at [314, 21] on input "Search podcasts, credits, & more..." at bounding box center [286, 16] width 233 height 14
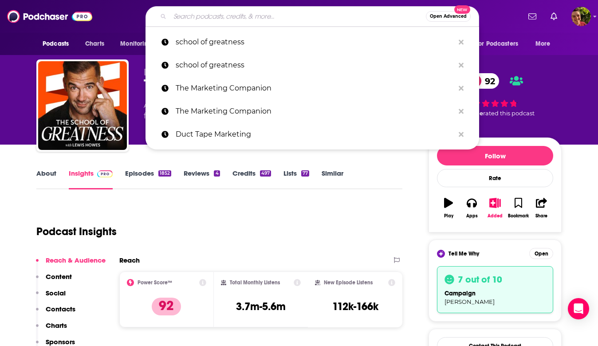
paste input "The Pitch"
type input "The Pitch"
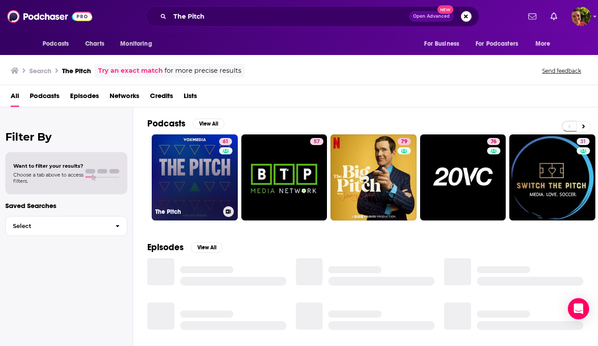
click at [187, 166] on link "61 The Pitch" at bounding box center [195, 177] width 86 height 86
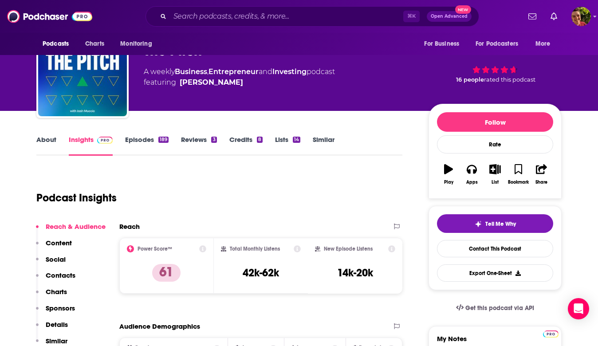
scroll to position [85, 0]
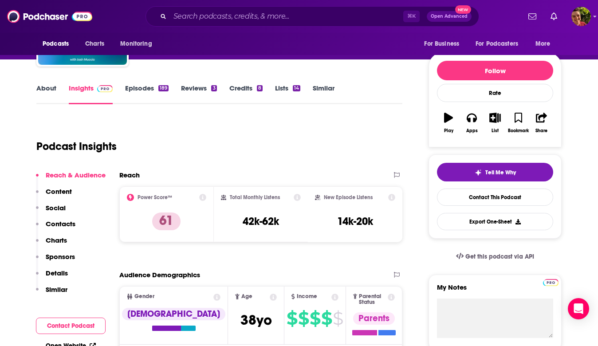
click at [77, 222] on div "Reach & Audience Content Social Contacts Charts Sponsors Details Similar" at bounding box center [71, 236] width 70 height 130
click at [68, 221] on p "Contacts" at bounding box center [61, 224] width 30 height 8
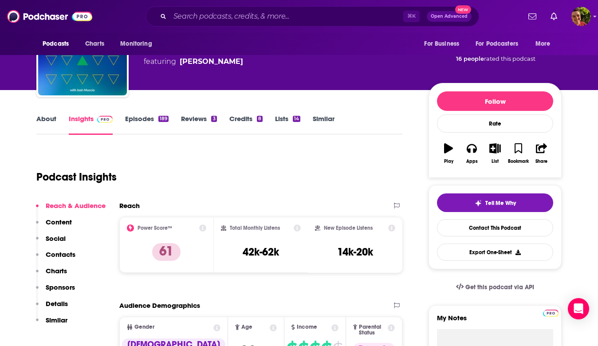
scroll to position [0, 0]
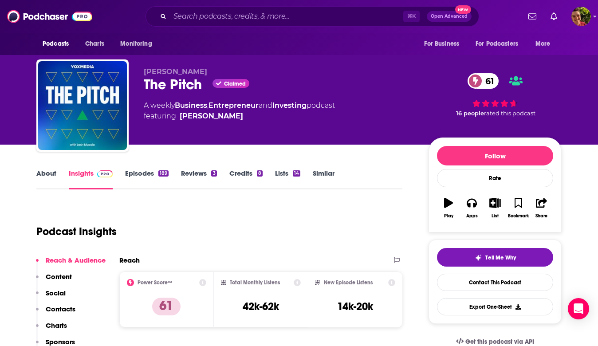
drag, startPoint x: 241, startPoint y: 119, endPoint x: 225, endPoint y: 118, distance: 16.0
click at [225, 118] on span "featuring [PERSON_NAME]" at bounding box center [239, 116] width 191 height 11
copy span "[PERSON_NAME]"
click at [282, 23] on input "Search podcasts, credits, & more..." at bounding box center [286, 16] width 233 height 14
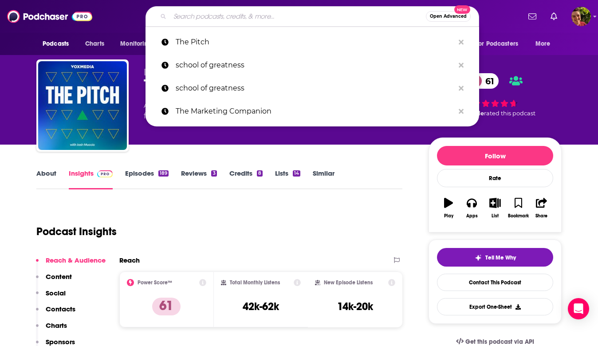
paste input "Foundr Podcast"
type input "Foundr Podcast"
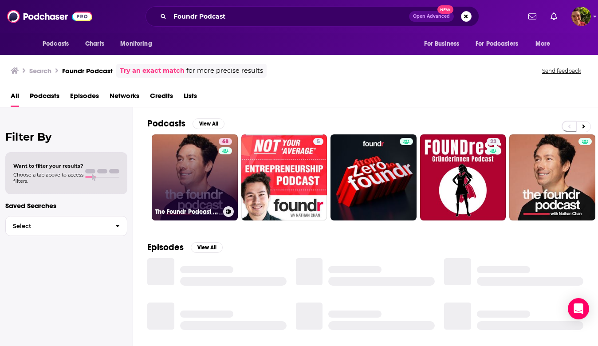
click at [191, 169] on link "68 The Foundr Podcast with [PERSON_NAME]" at bounding box center [195, 177] width 86 height 86
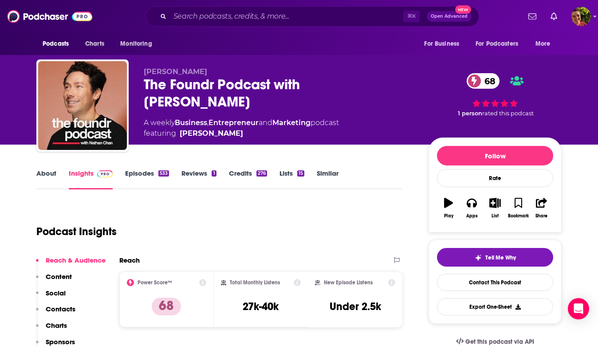
scroll to position [101, 0]
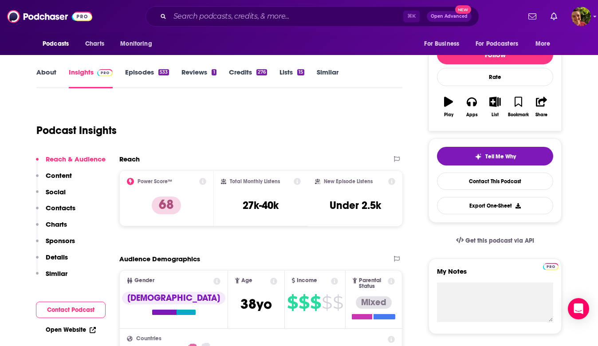
click at [77, 203] on div "Reach & Audience Content Social Contacts Charts Sponsors Details Similar" at bounding box center [71, 220] width 70 height 130
click at [71, 206] on p "Contacts" at bounding box center [61, 208] width 30 height 8
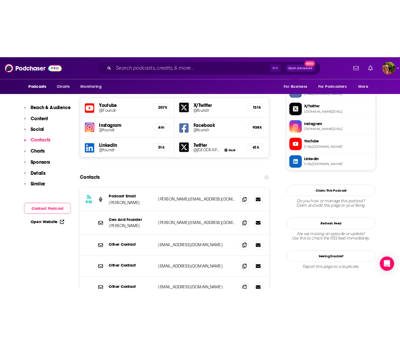
scroll to position [772, 0]
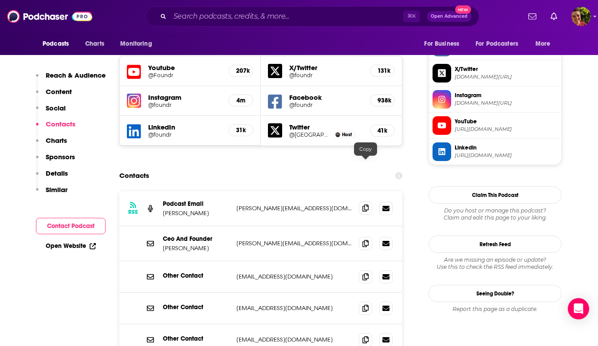
click at [364, 205] on icon at bounding box center [366, 208] width 6 height 7
click at [367, 240] on icon at bounding box center [366, 243] width 6 height 7
